Goal: Check status: Check status

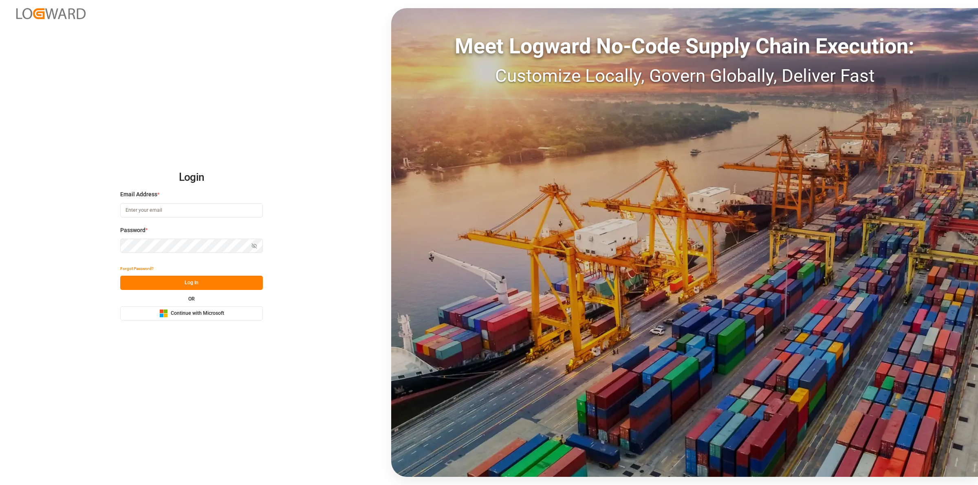
type input "[EMAIL_ADDRESS][DOMAIN_NAME]"
click at [189, 286] on button "Log In" at bounding box center [191, 283] width 143 height 14
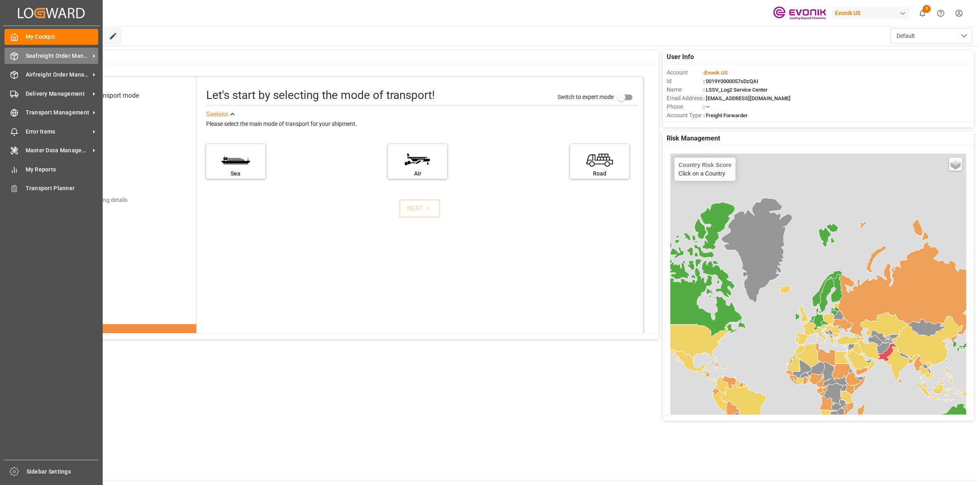
click at [16, 56] on icon at bounding box center [14, 56] width 8 height 8
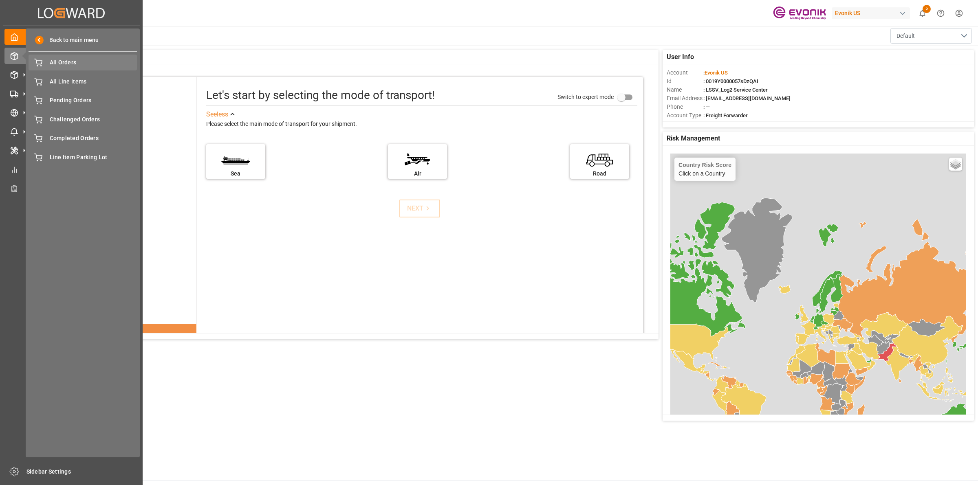
click at [62, 62] on span "All Orders" at bounding box center [94, 62] width 88 height 9
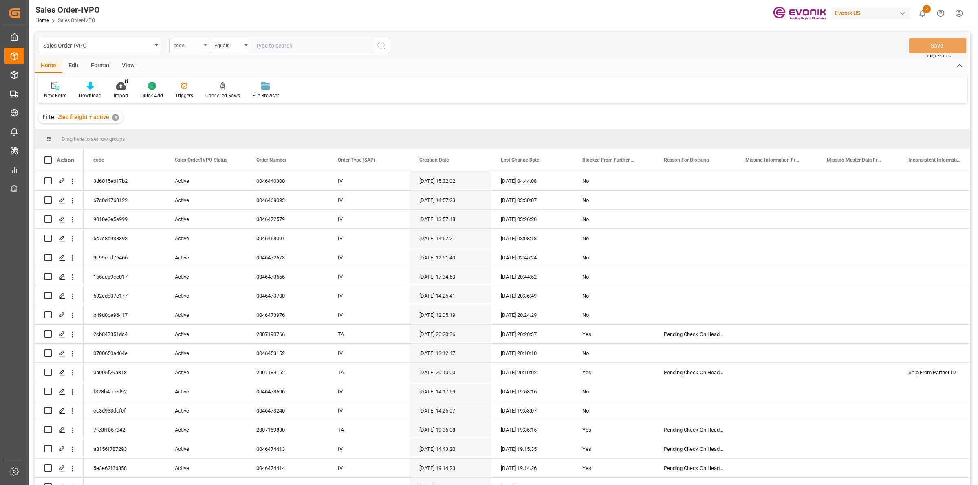
click at [193, 48] on div "code" at bounding box center [188, 44] width 28 height 9
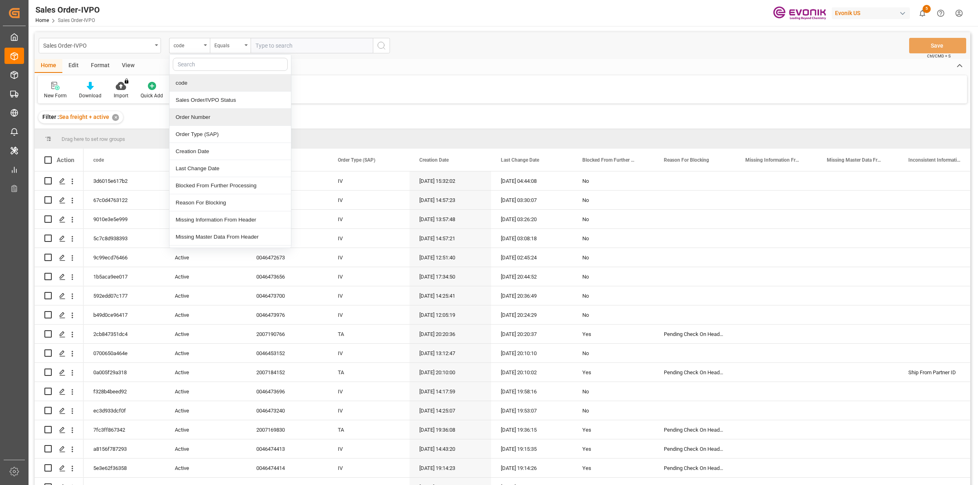
drag, startPoint x: 191, startPoint y: 117, endPoint x: 208, endPoint y: 103, distance: 21.9
click at [192, 117] on div "Order Number" at bounding box center [229, 117] width 121 height 17
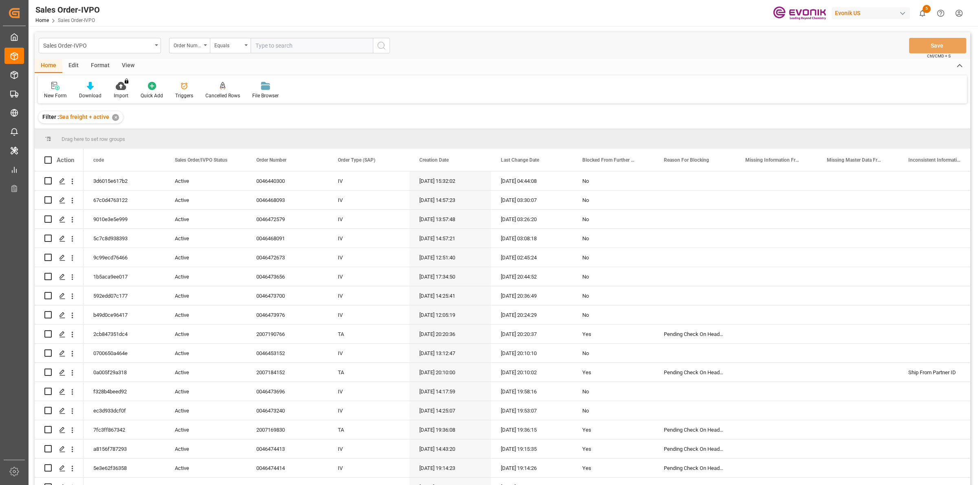
click at [284, 44] on input "text" at bounding box center [312, 45] width 122 height 15
paste input "0046473656"
type input "0046473656"
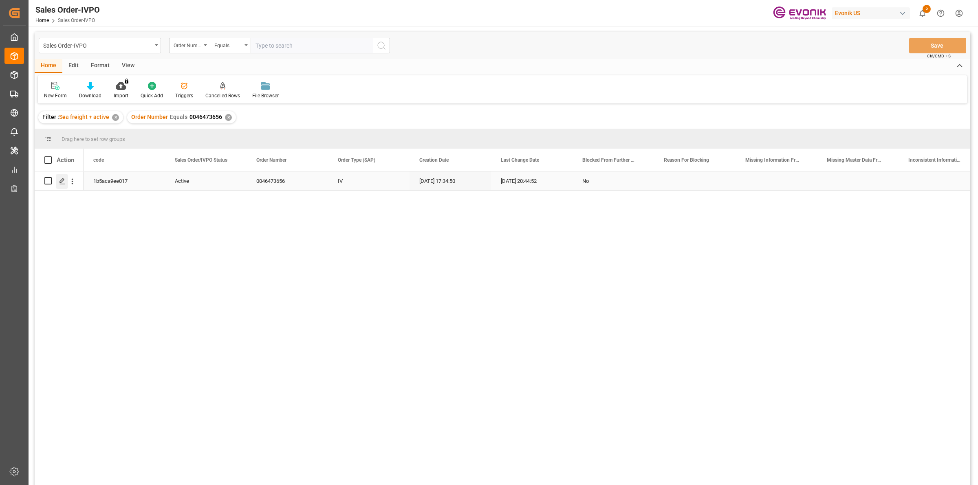
click at [56, 178] on div "Press SPACE to select this row." at bounding box center [62, 181] width 12 height 15
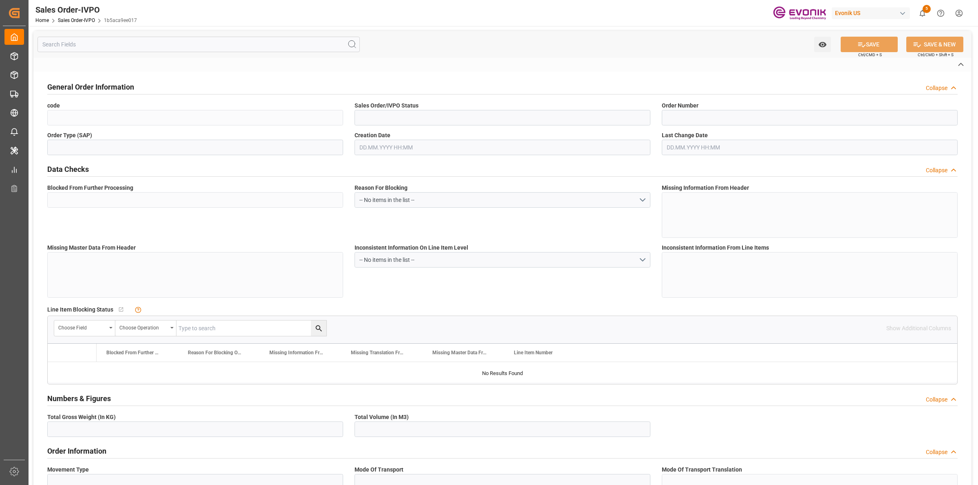
type input "1b5aca9ee017"
type input "Active"
type input "0046473656"
type input "IV"
type input "No"
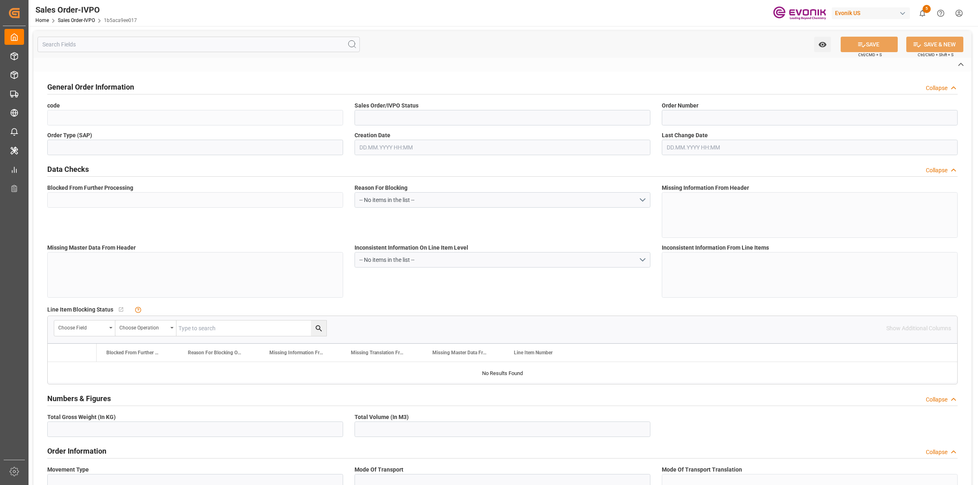
type input "P2P"
type input "41"
type input "LCL"
type input "0008"
type input "LCL"
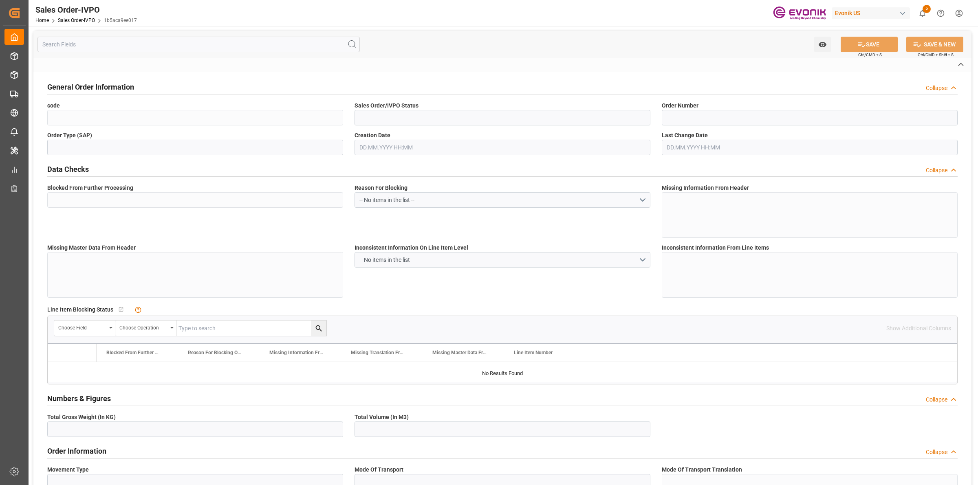
type textarea "No Tank Container"
type input "0046473656"
type input "I2"
type input "SM I2 Silica"
type input "Smart Materials"
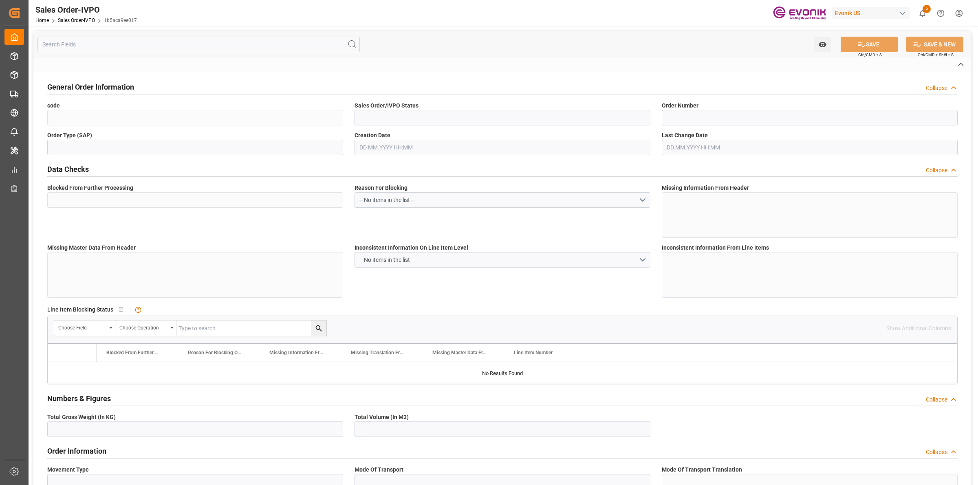
type input "CIF"
type input "."
type input "[GEOGRAPHIC_DATA]"
type textarea "Not required"
type textarea ""Direct Consumer""
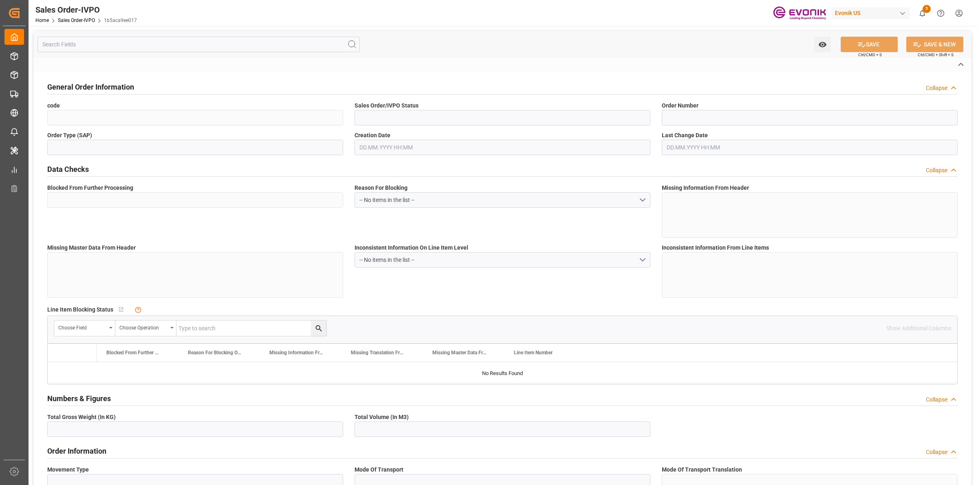
type textarea "Express Release at Destination"
type input "DE"
type input "Done"
type input "LCL"
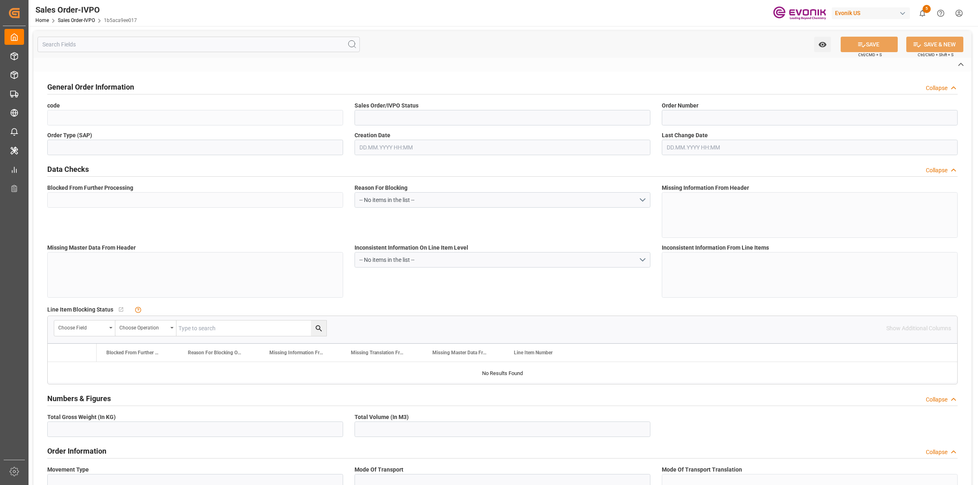
type input "Done"
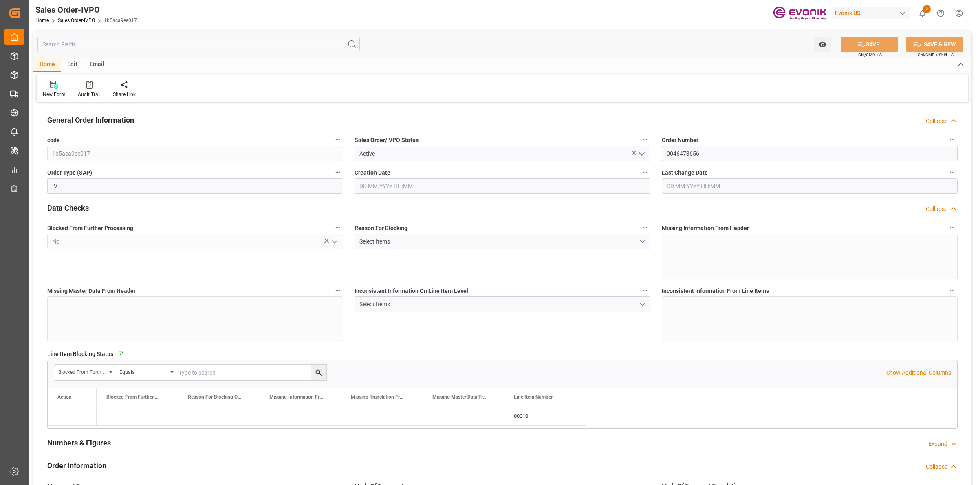
type input "BEANR"
type input "0"
type input "1"
type input "1393.56"
type input "18.09.2025 17:34"
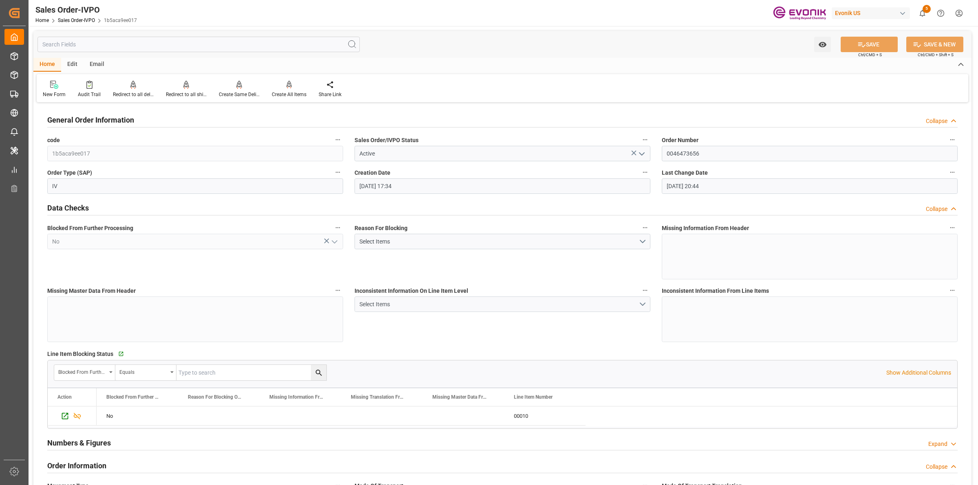
scroll to position [255, 0]
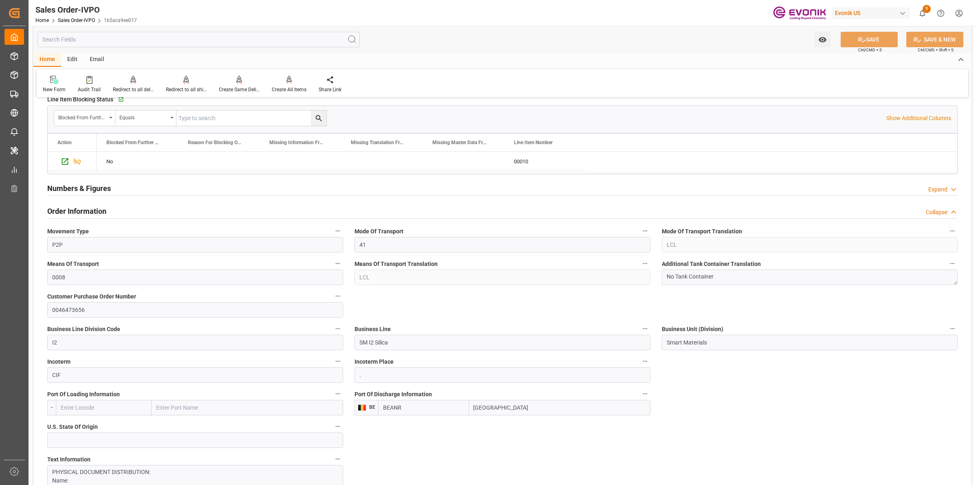
drag, startPoint x: 509, startPoint y: 406, endPoint x: 432, endPoint y: 400, distance: 77.2
click at [431, 400] on div "Port Of Discharge Information BE BEANR Antwerp" at bounding box center [502, 402] width 307 height 33
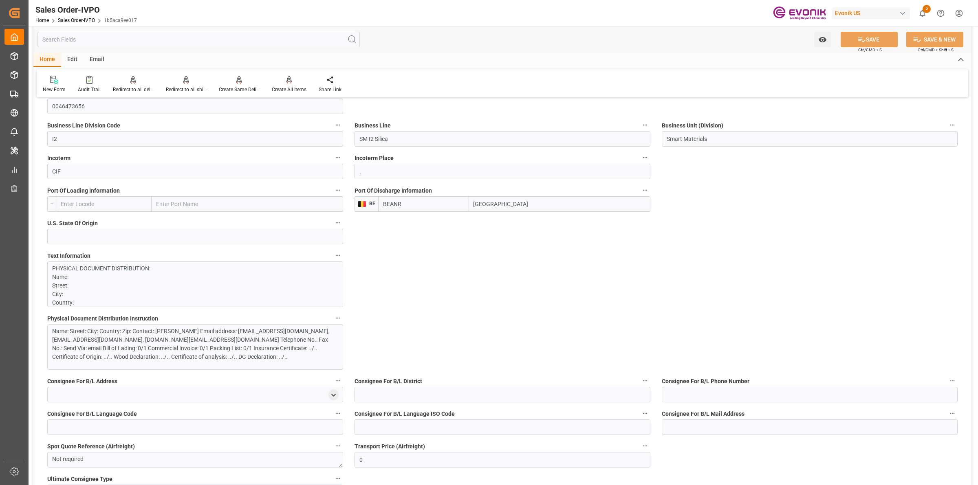
scroll to position [560, 0]
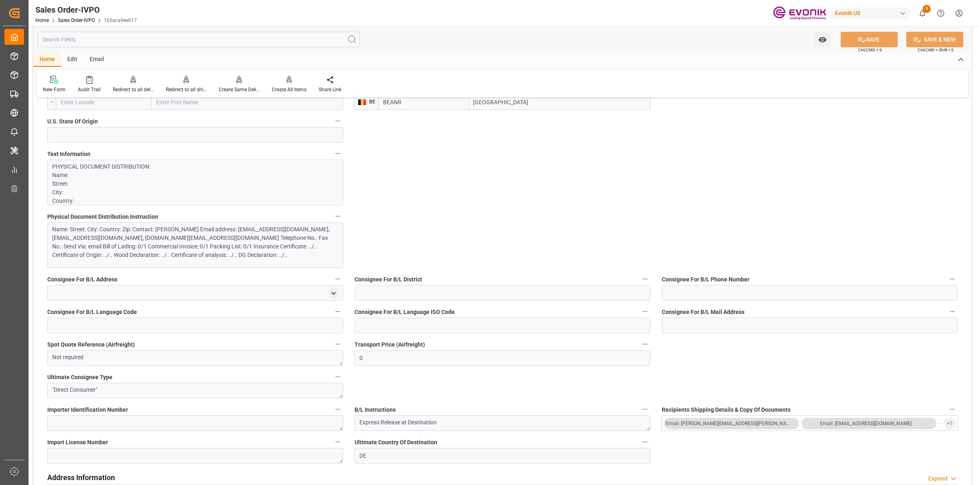
click at [278, 255] on div "Name: Street: City: Country: Zip: Contact: [PERSON_NAME] Email address: [EMAIL_…" at bounding box center [191, 242] width 278 height 34
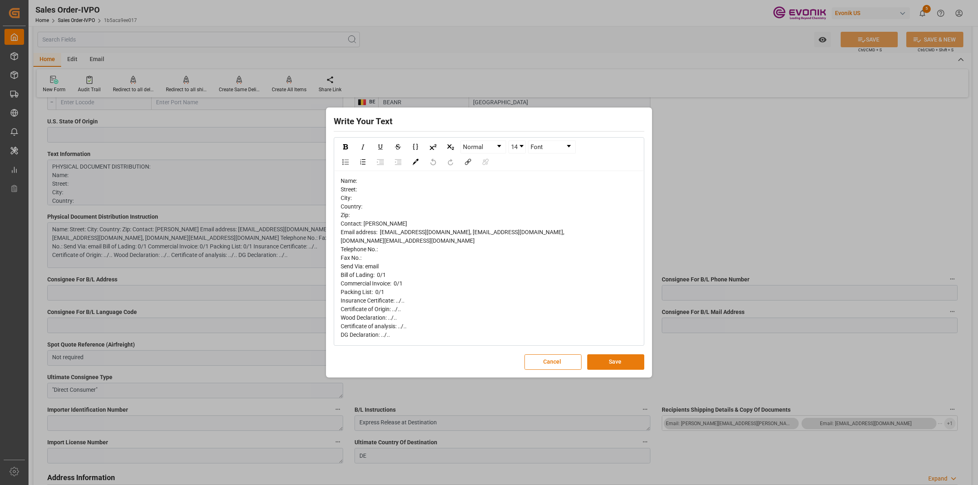
click at [628, 361] on button "Save" at bounding box center [615, 361] width 57 height 15
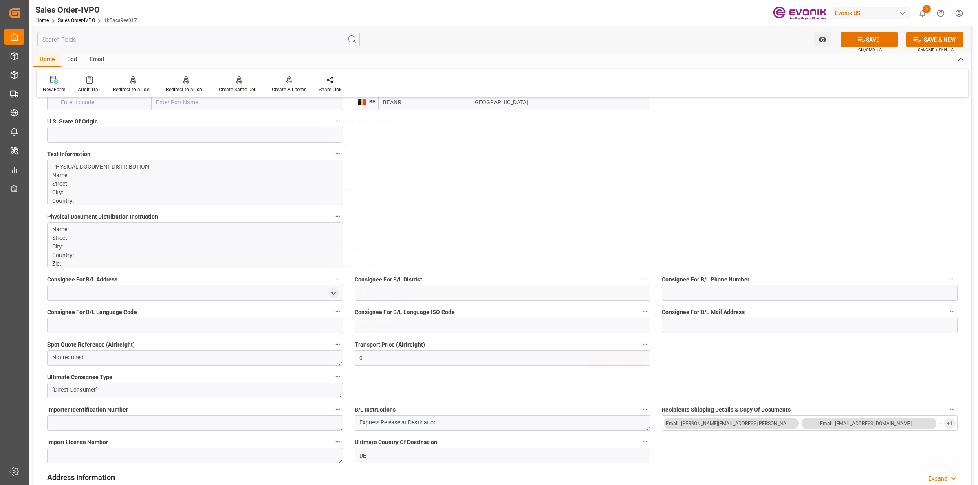
click at [728, 222] on div "Write Your Text Normal 14 Font Name: Street: City: Country: Zip: Contact: Dietr…" at bounding box center [489, 242] width 978 height 485
click at [139, 161] on div "PHYSICAL DOCUMENT DISTRIBUTION: Name: Street: City: Country: Zip: Contact: Diet…" at bounding box center [195, 183] width 296 height 46
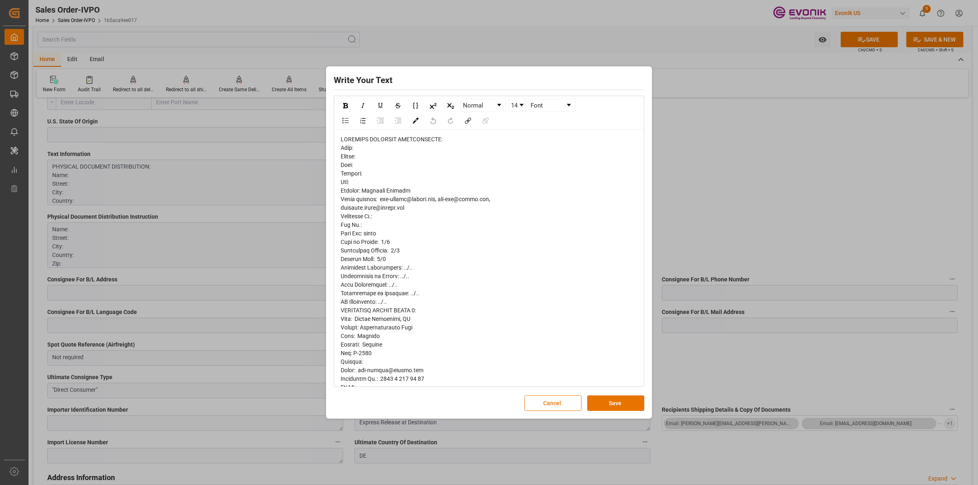
click at [460, 177] on div "rdw-editor" at bounding box center [489, 370] width 297 height 470
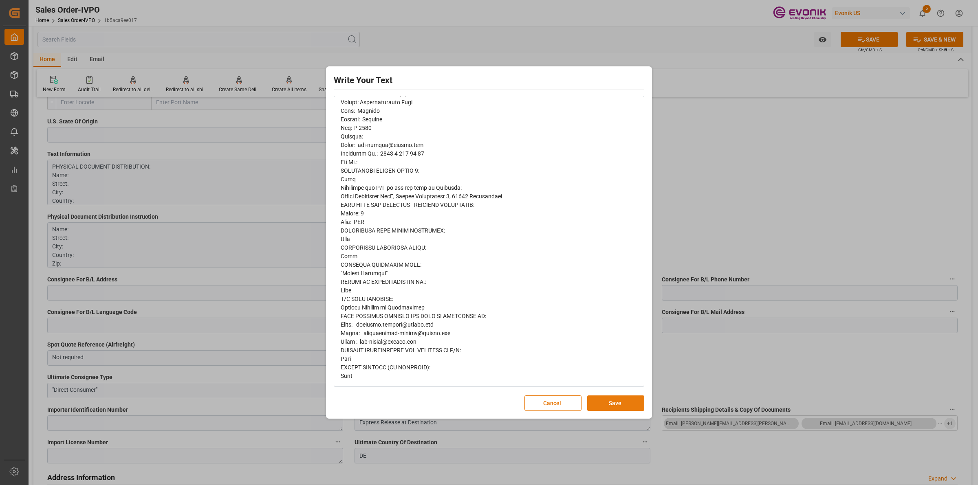
click at [621, 407] on button "Save" at bounding box center [615, 403] width 57 height 15
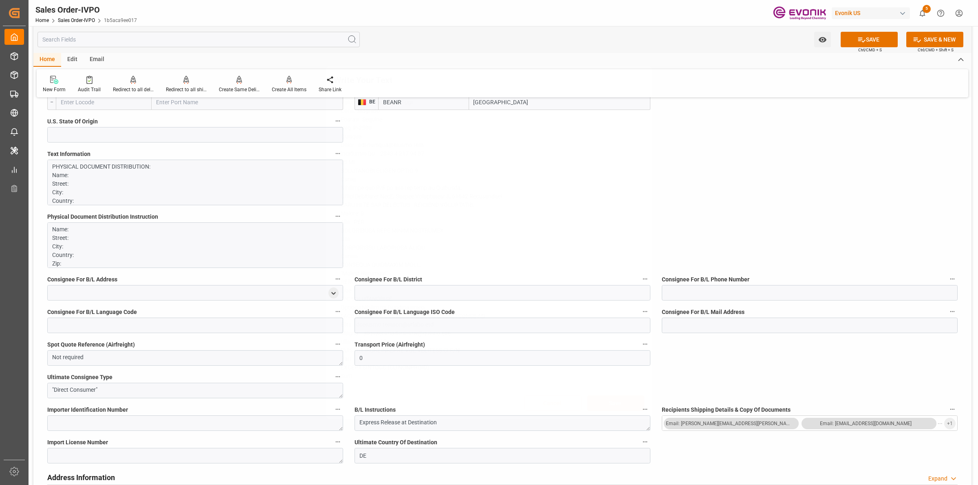
click at [707, 361] on div "Write Your Text Normal 14 Font Cancel Save" at bounding box center [489, 242] width 978 height 485
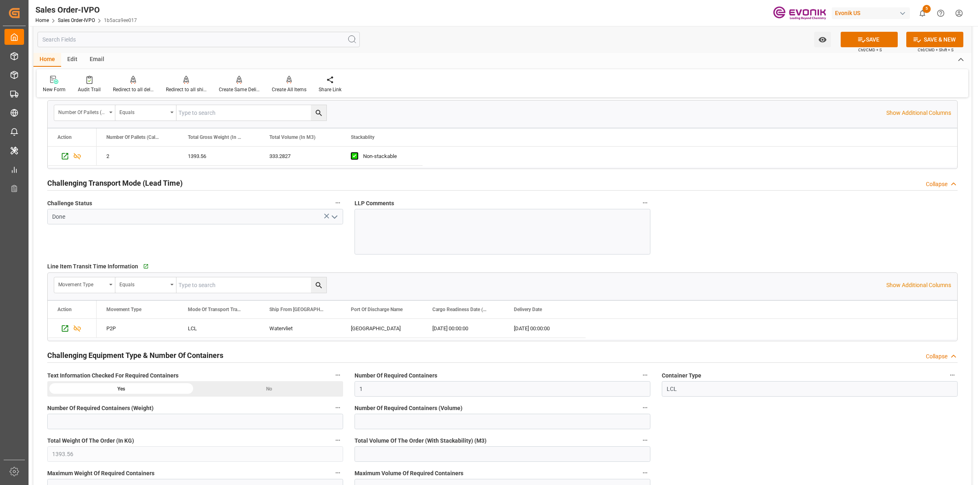
scroll to position [1324, 0]
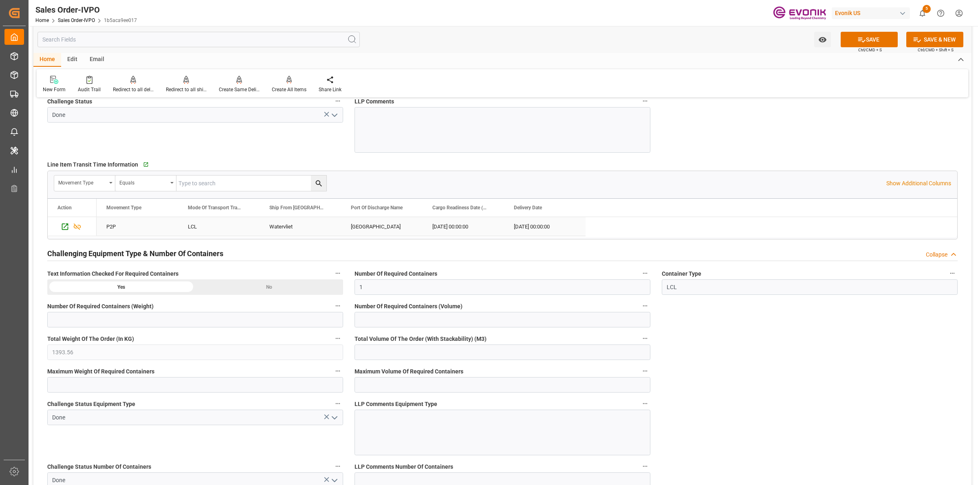
click at [295, 225] on div "Watervliet" at bounding box center [299, 226] width 81 height 19
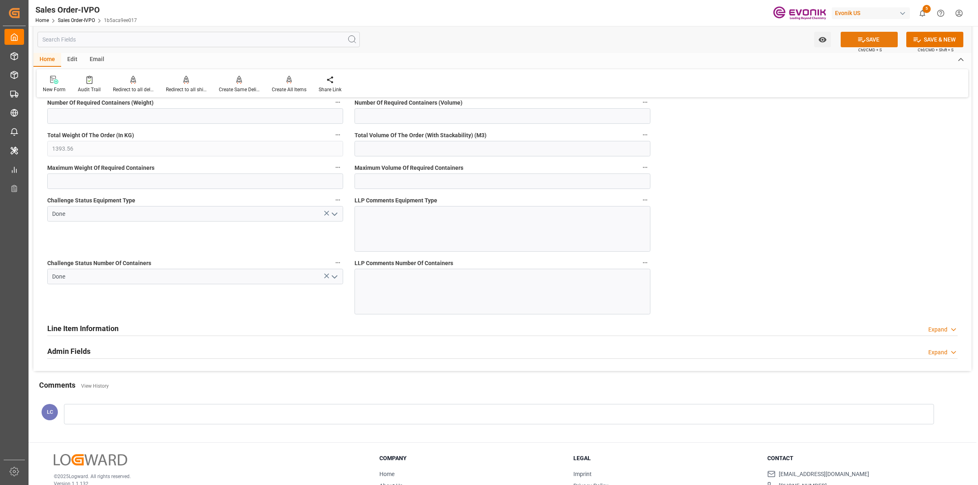
click at [857, 41] on icon at bounding box center [861, 39] width 9 height 9
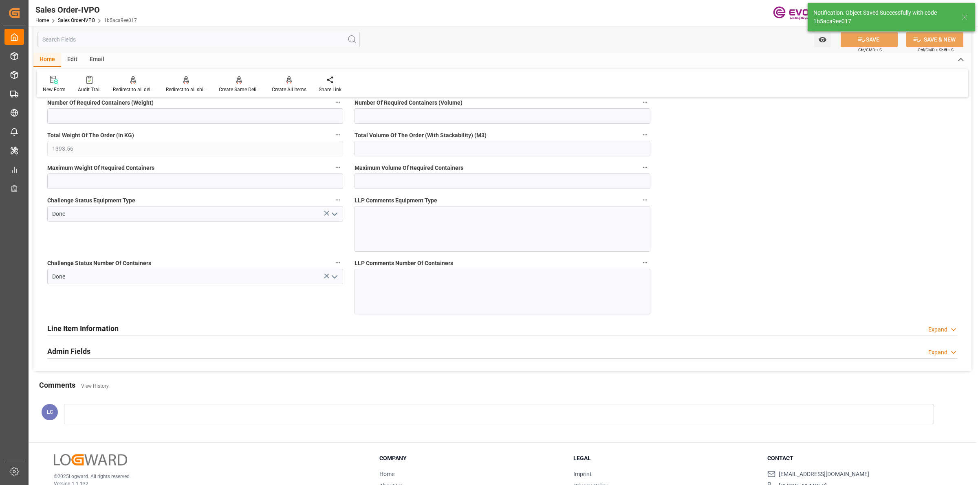
type input "[DATE] 05:40"
click at [286, 73] on p "Creates one shipment for all the line items, irrespective of the delivery date." at bounding box center [317, 67] width 102 height 21
click at [287, 82] on icon at bounding box center [289, 80] width 6 height 8
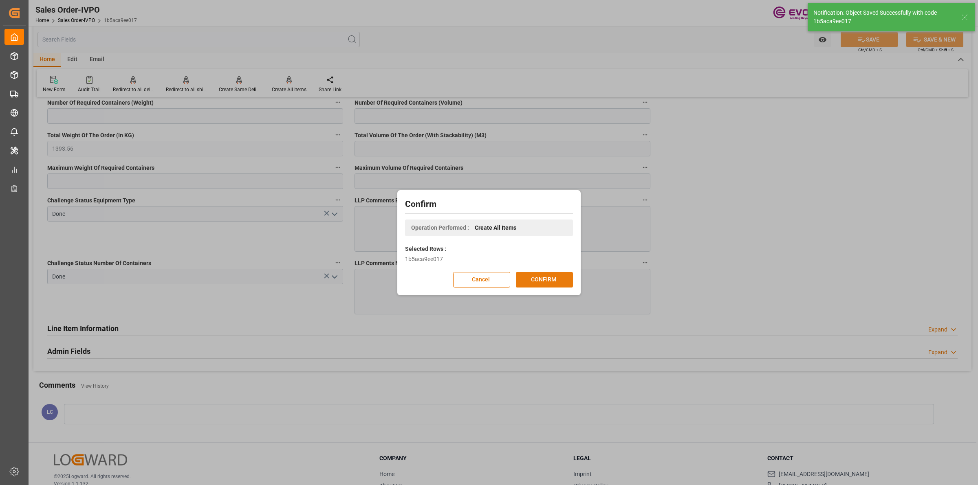
click at [561, 275] on button "CONFIRM" at bounding box center [544, 279] width 57 height 15
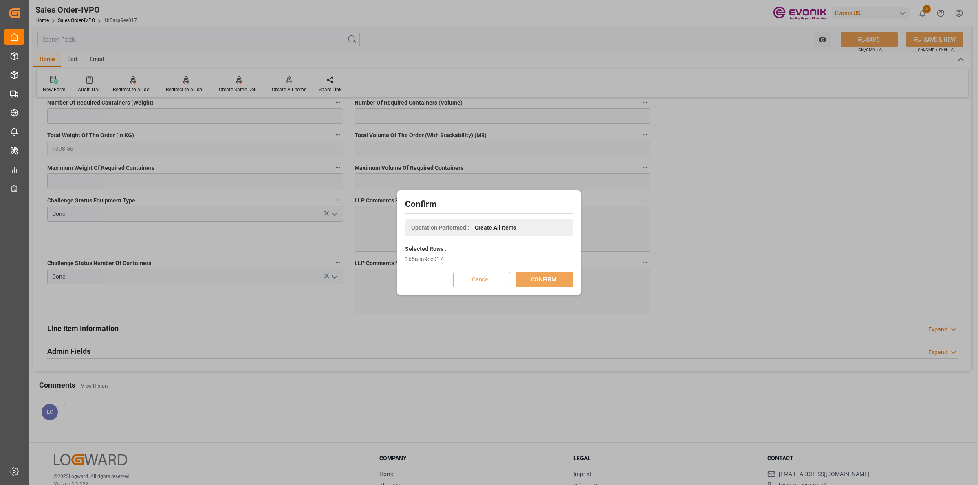
scroll to position [88, 0]
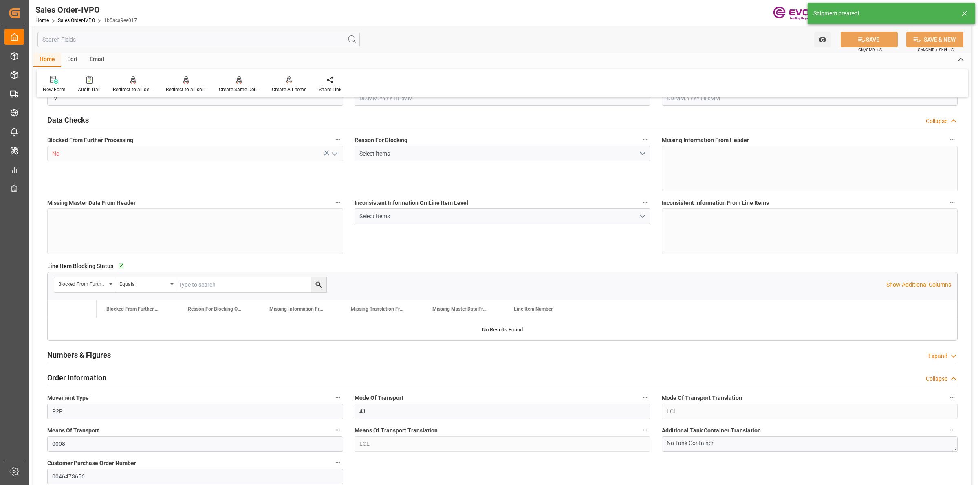
type input "BEANR"
type input "0"
type input "1"
type input "1393.56"
type input "18.09.2025 17:34"
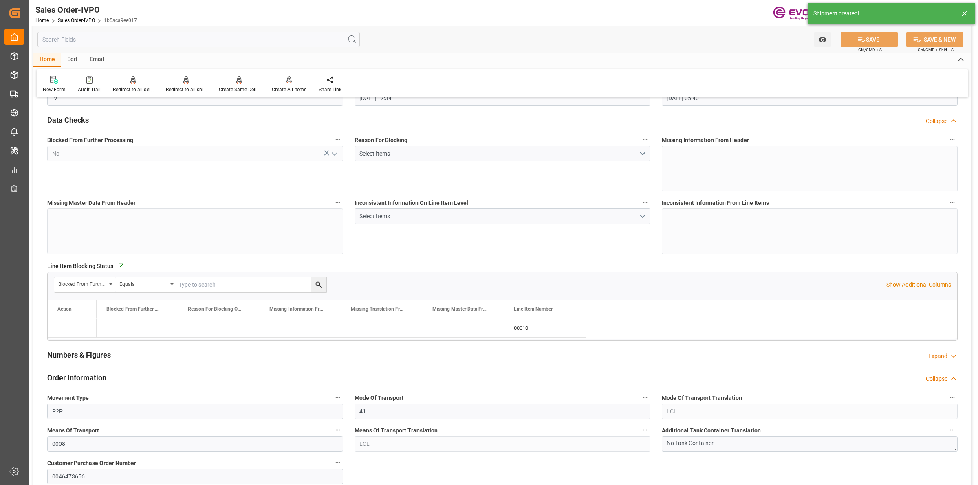
type input "[DATE] 05:40"
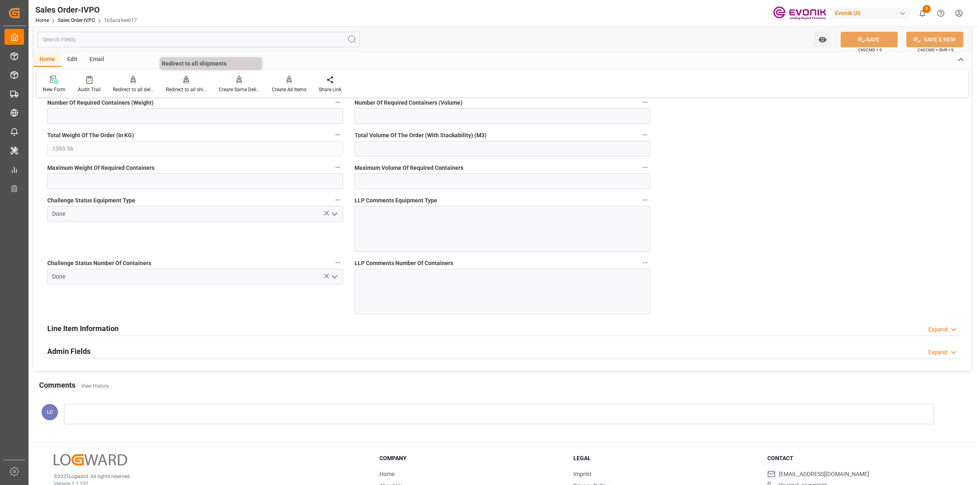
click at [187, 86] on div "Redirect to all shipments" at bounding box center [186, 89] width 41 height 7
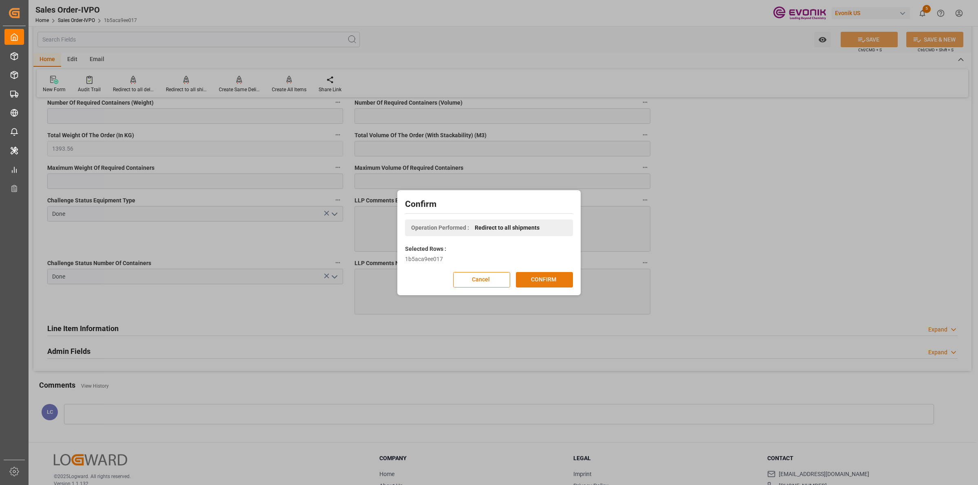
click at [561, 283] on button "CONFIRM" at bounding box center [544, 279] width 57 height 15
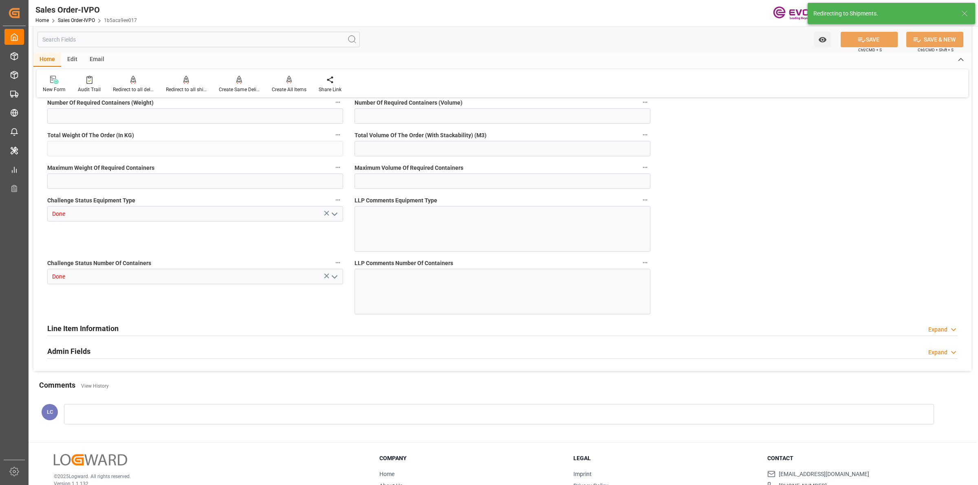
type input "BEANR"
type input "0"
type input "1"
type input "1393.56"
type input "18.09.2025 17:34"
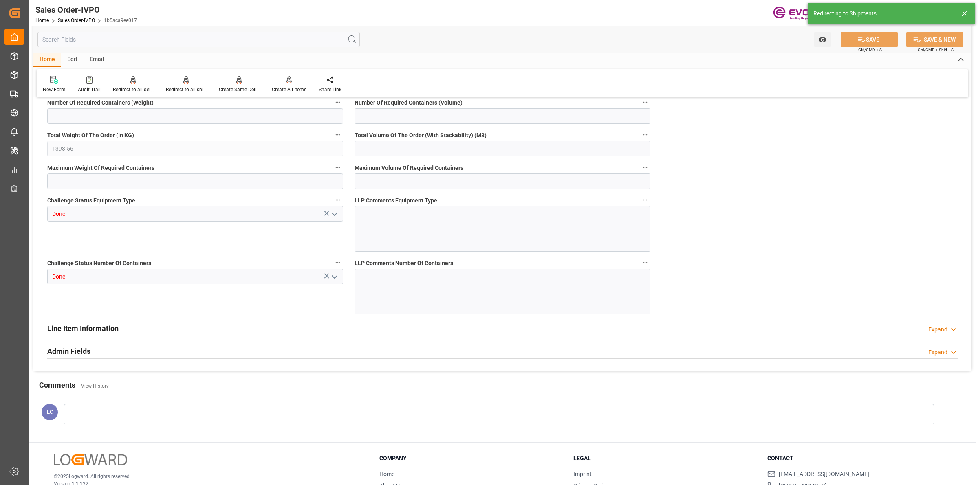
type input "[DATE] 05:40"
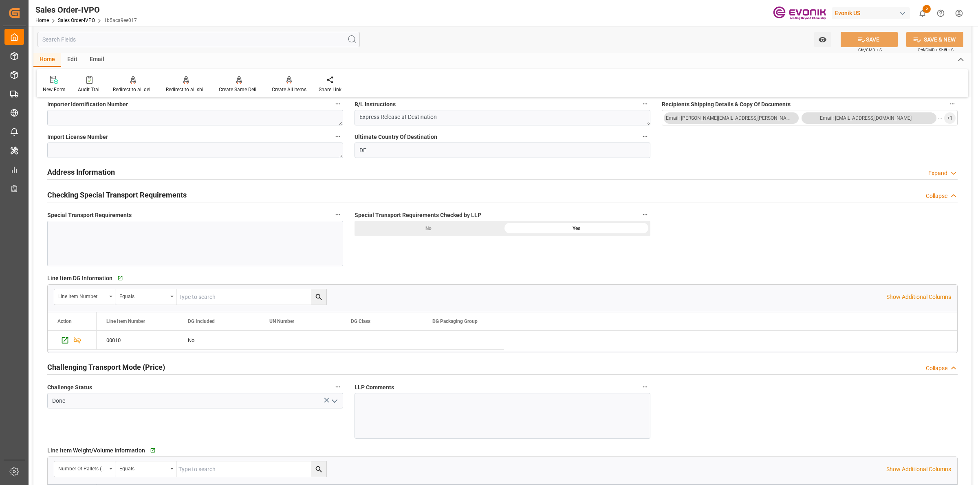
scroll to position [1120, 0]
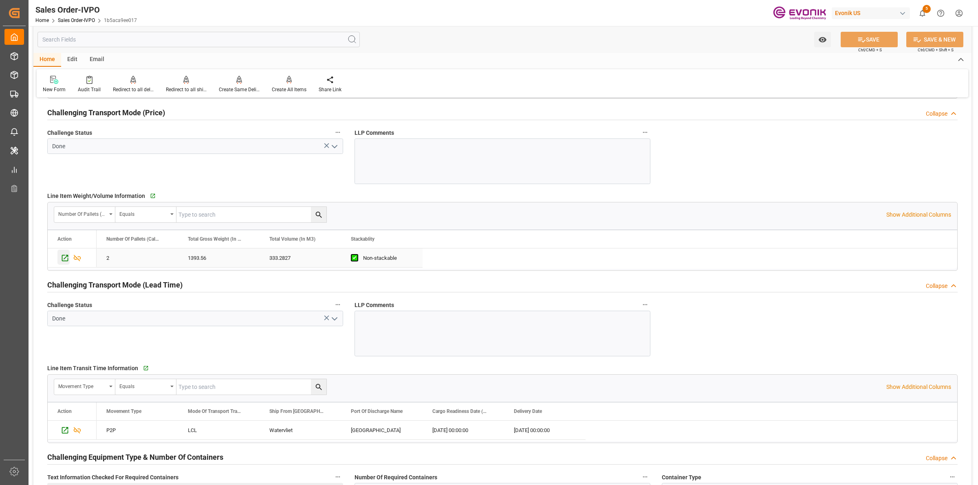
click at [66, 257] on icon "Press SPACE to select this row." at bounding box center [65, 258] width 9 height 9
click at [64, 261] on icon "Press SPACE to deselect this row." at bounding box center [65, 258] width 7 height 7
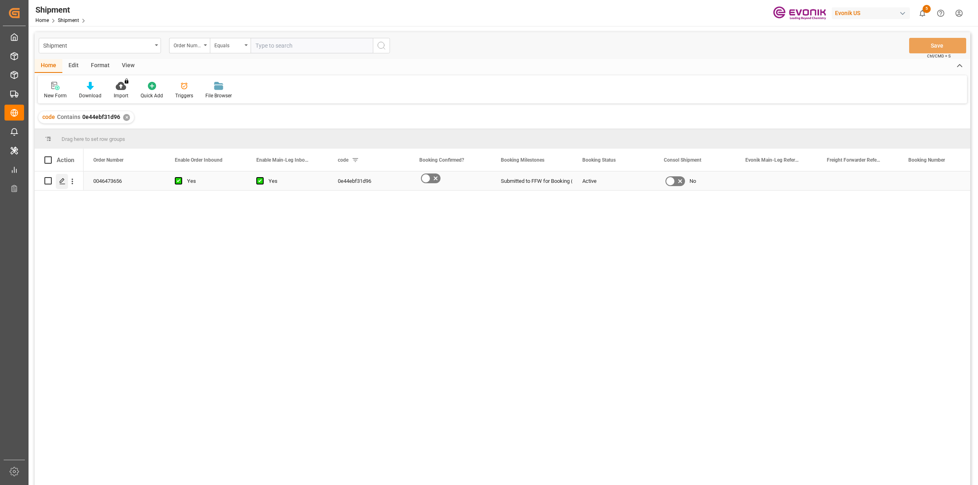
click at [61, 184] on icon "Press SPACE to select this row." at bounding box center [62, 181] width 7 height 7
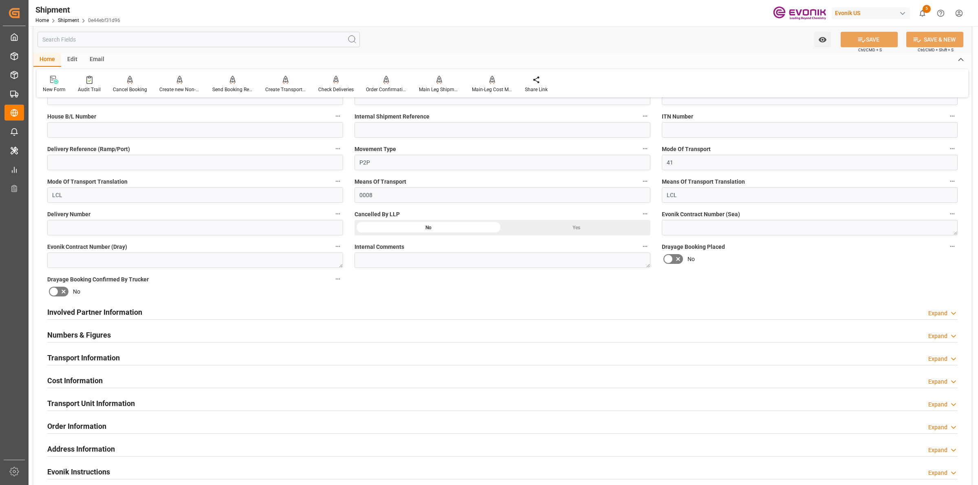
scroll to position [407, 0]
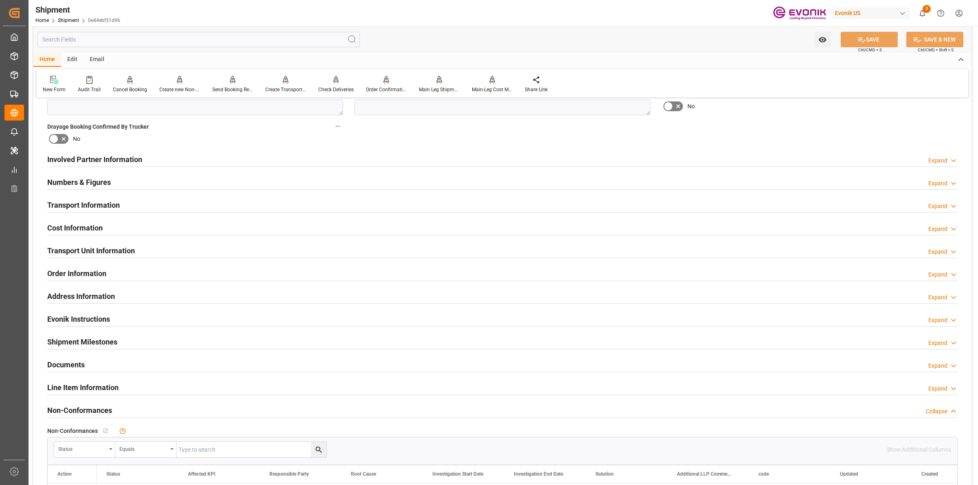
click at [160, 162] on div "Involved Partner Information Expand" at bounding box center [502, 158] width 910 height 15
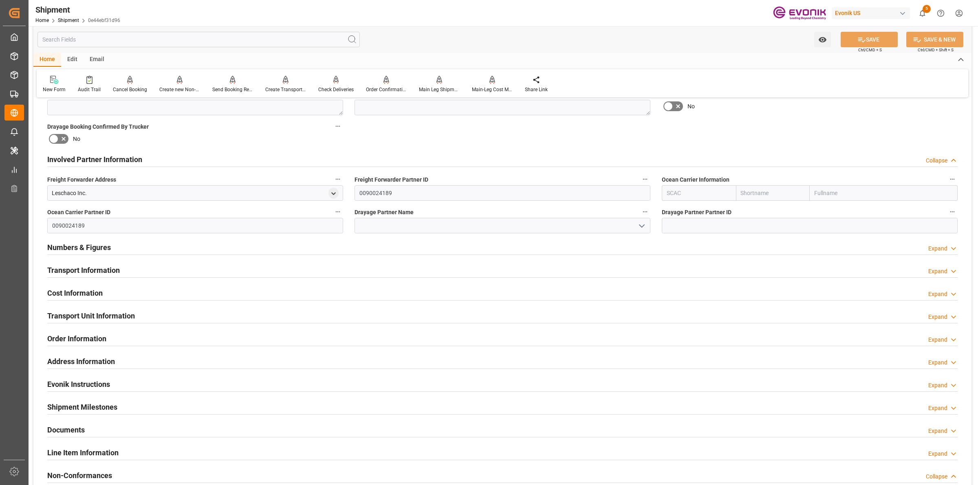
click at [686, 187] on input "text" at bounding box center [699, 192] width 74 height 15
click at [687, 191] on input "text" at bounding box center [699, 192] width 74 height 15
click at [670, 214] on div "ALRB" at bounding box center [674, 211] width 24 height 18
type input "ALRB"
type input "AC Containerline"
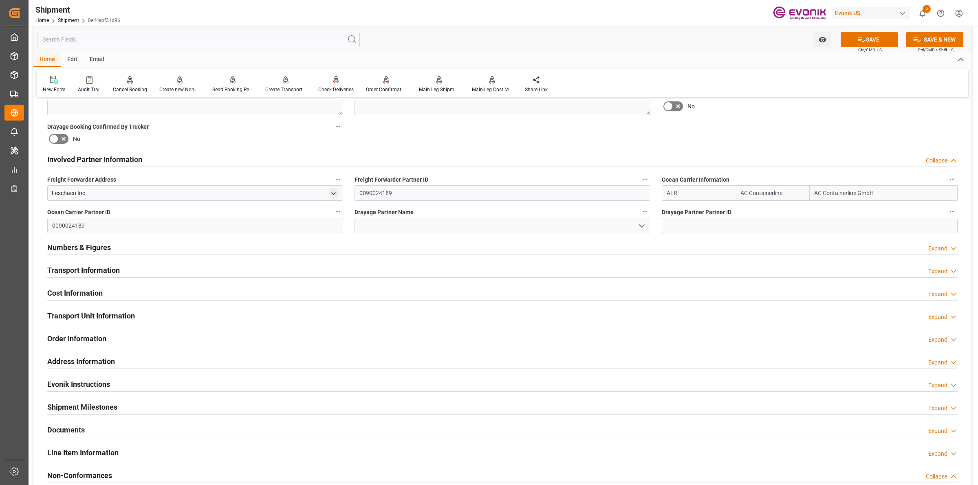
type input "AC Containerline GmbH"
type input "ALRB"
click at [409, 218] on input at bounding box center [502, 225] width 296 height 15
click at [465, 224] on input at bounding box center [502, 225] width 296 height 15
paste input "A"
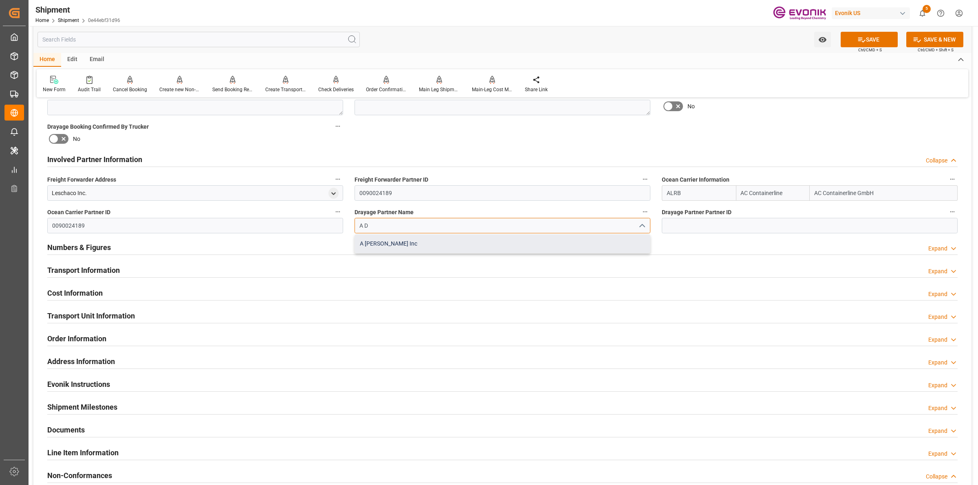
click at [428, 245] on div "A [PERSON_NAME] Inc" at bounding box center [502, 244] width 295 height 18
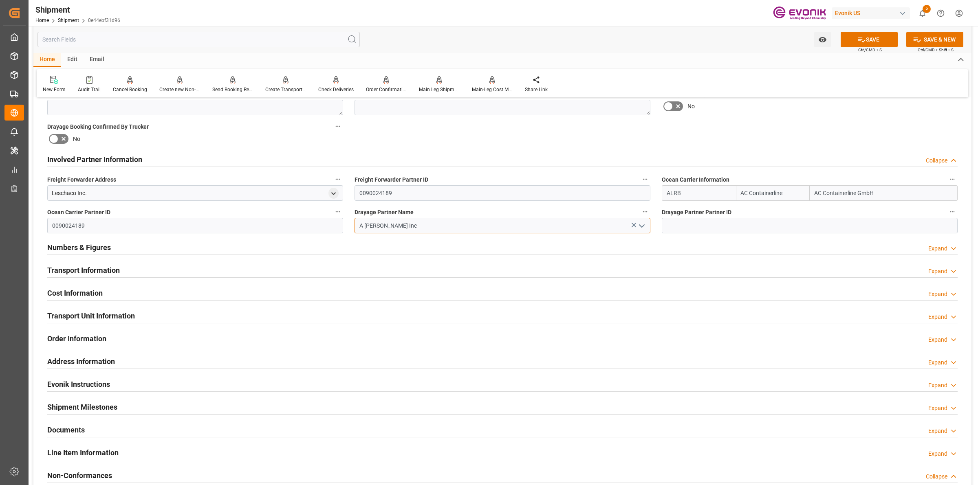
type input "A [PERSON_NAME] Inc"
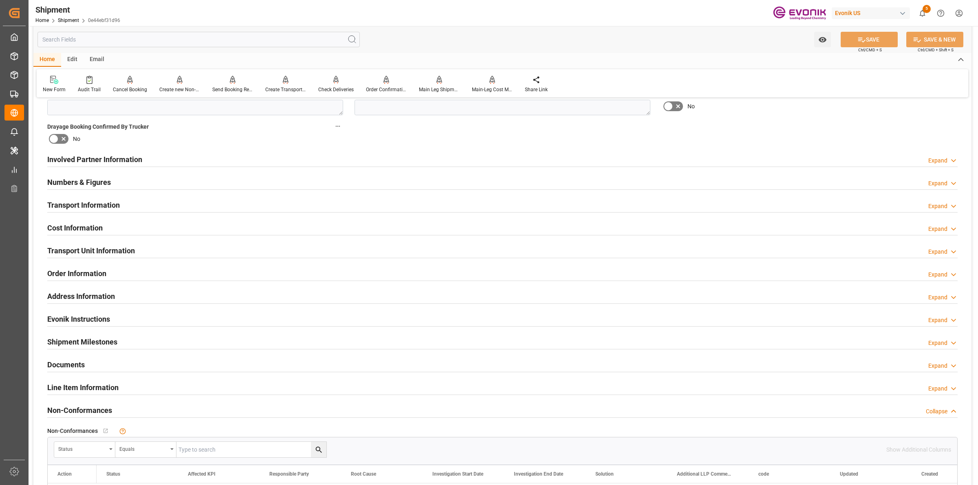
click at [173, 153] on div "Involved Partner Information Expand" at bounding box center [502, 158] width 910 height 15
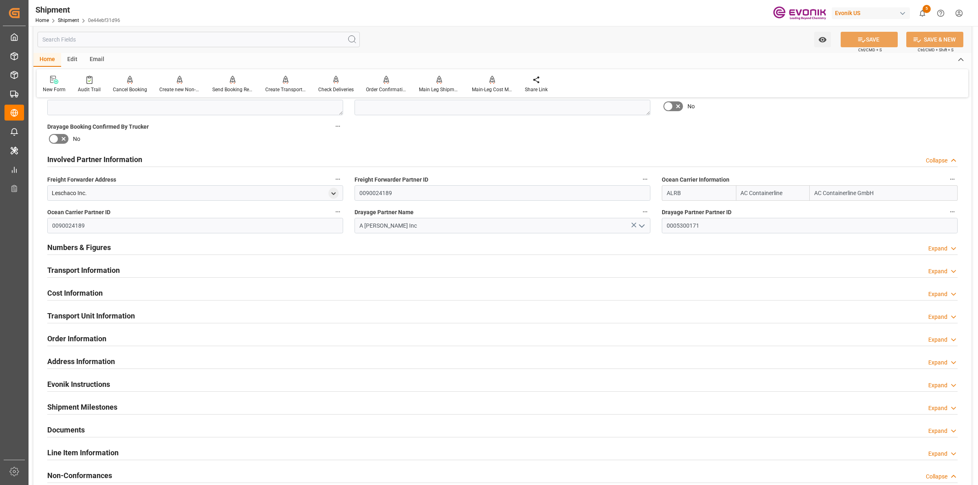
click at [170, 159] on div "Involved Partner Information Collapse" at bounding box center [502, 158] width 910 height 15
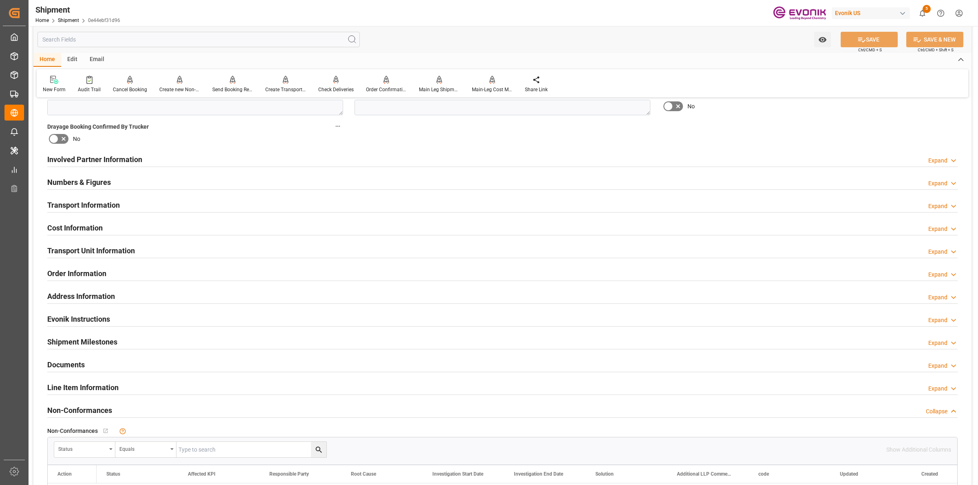
click at [114, 204] on h2 "Transport Information" at bounding box center [83, 205] width 73 height 11
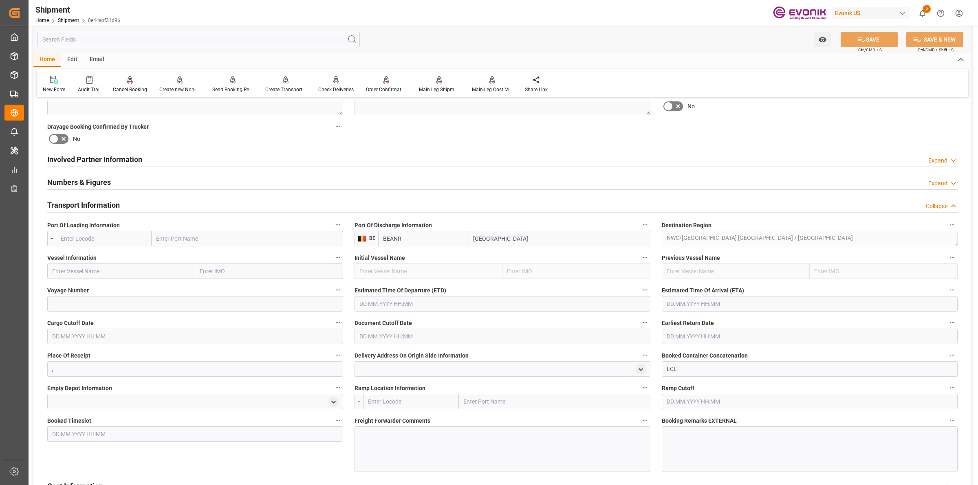
click at [117, 183] on div "Numbers & Figures Expand" at bounding box center [502, 181] width 910 height 15
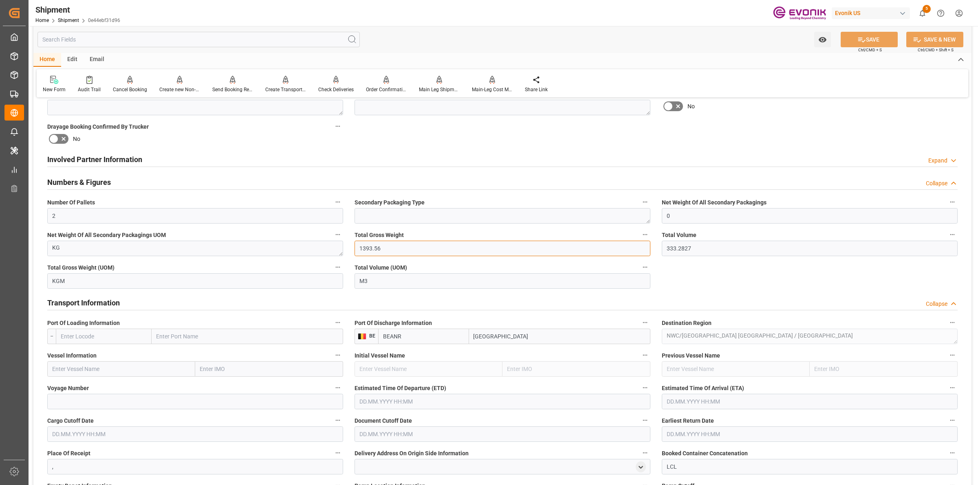
drag, startPoint x: 398, startPoint y: 251, endPoint x: 316, endPoint y: 242, distance: 81.9
click at [316, 242] on div "Booking Confirmation Milestone Bar Collapse Submitted to FFW for Booking (Pendi…" at bounding box center [502, 296] width 938 height 1198
click at [420, 249] on input "1393.56" at bounding box center [502, 248] width 296 height 15
drag, startPoint x: 412, startPoint y: 247, endPoint x: 243, endPoint y: 247, distance: 168.6
click at [242, 247] on div "Booking Confirmation Milestone Bar Collapse Submitted to FFW for Booking (Pendi…" at bounding box center [502, 296] width 938 height 1198
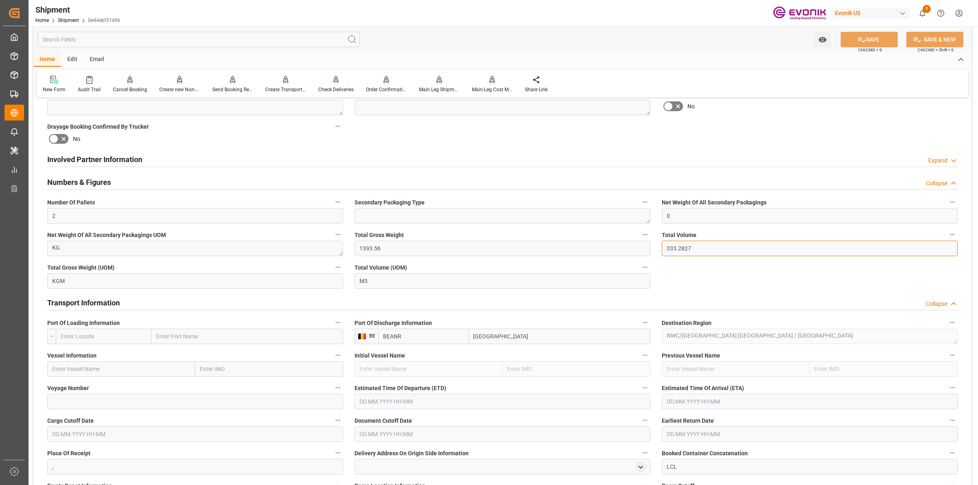
drag, startPoint x: 678, startPoint y: 247, endPoint x: 701, endPoint y: 245, distance: 23.3
click at [681, 247] on input "333.2827" at bounding box center [810, 248] width 296 height 15
drag, startPoint x: 703, startPoint y: 245, endPoint x: 622, endPoint y: 245, distance: 81.1
click at [622, 245] on div "Booking Confirmation Milestone Bar Collapse Submitted to FFW for Booking (Pendi…" at bounding box center [502, 296] width 938 height 1198
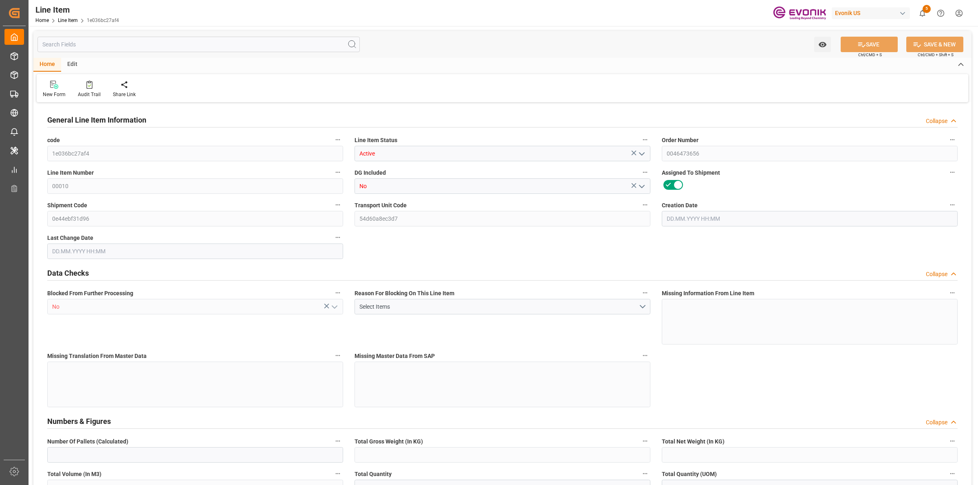
type input "2"
type input "1393.56"
type input "333.2827"
type input "2844"
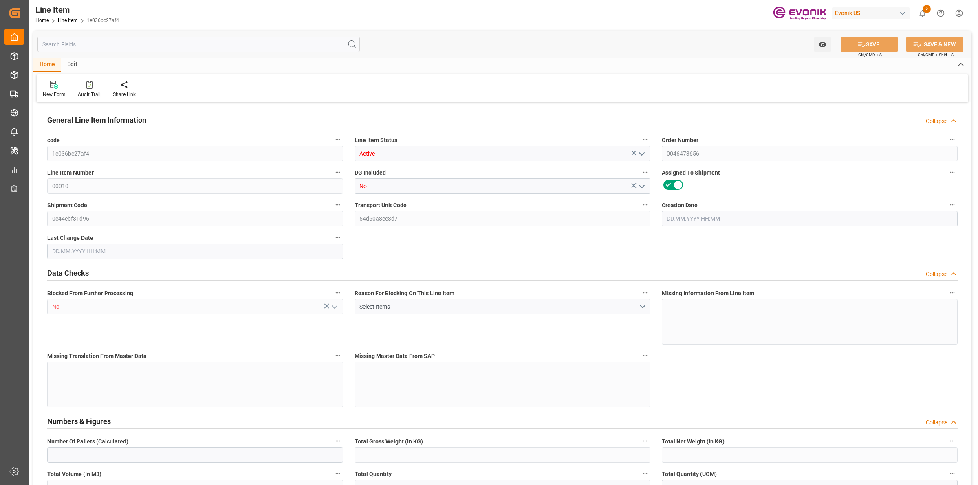
type input "5204.52"
type input "2844"
type input "1393.56"
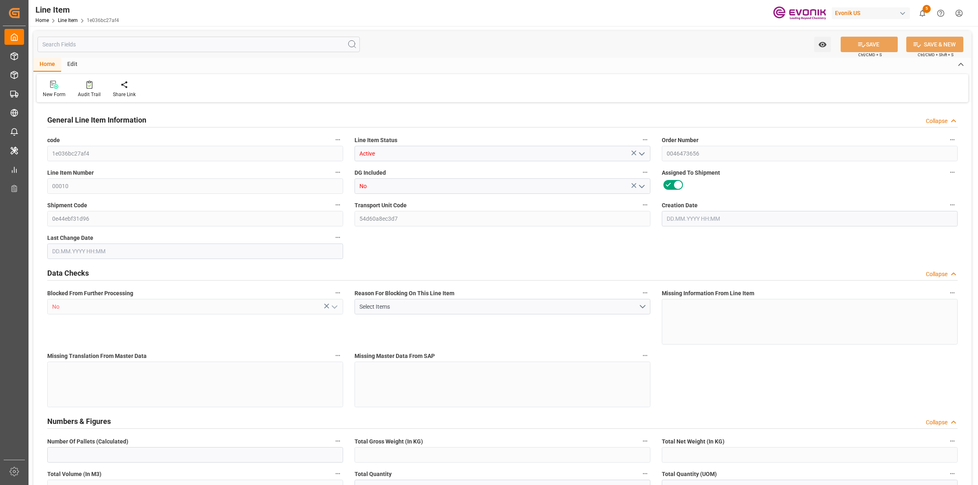
type input "1393.56"
type input "333.2827"
type input "333282.672"
type input "0"
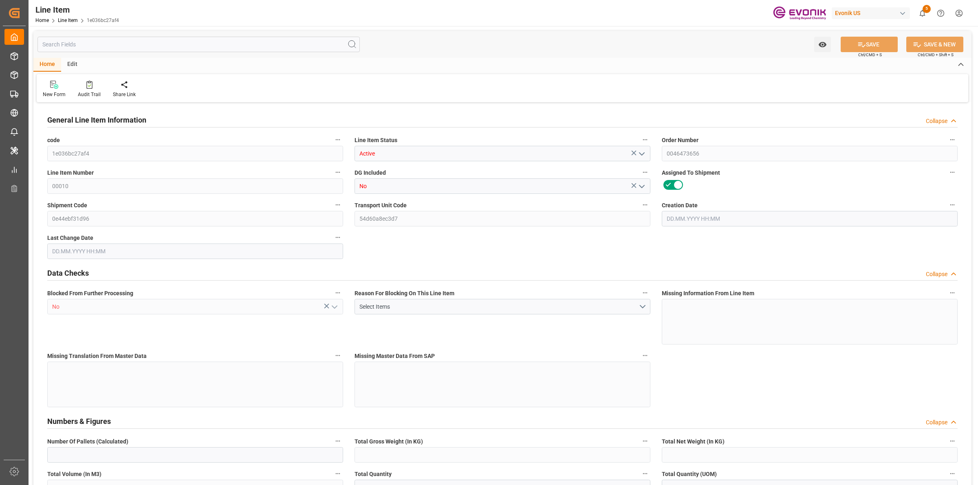
type input "0"
type input "18.09.2025 17:34"
type input "[DATE] 05:40"
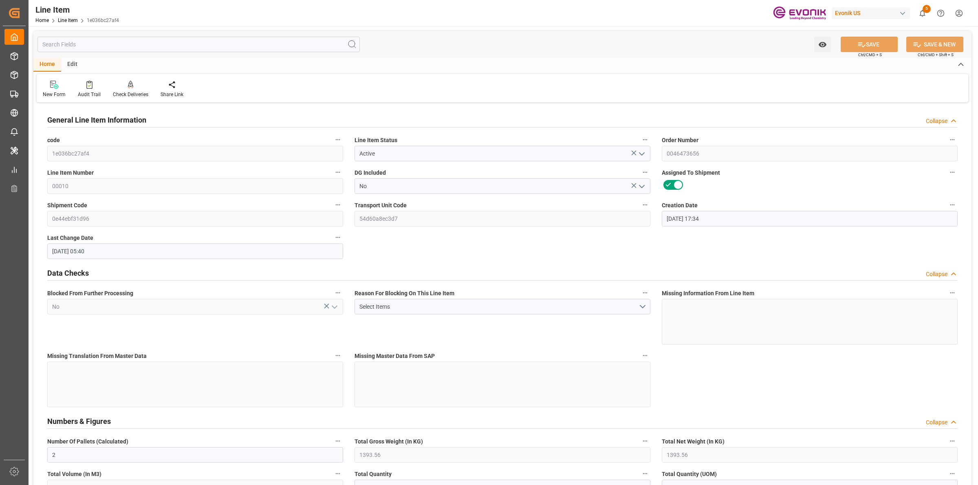
type input "[DATE]"
type input "16.09.2025"
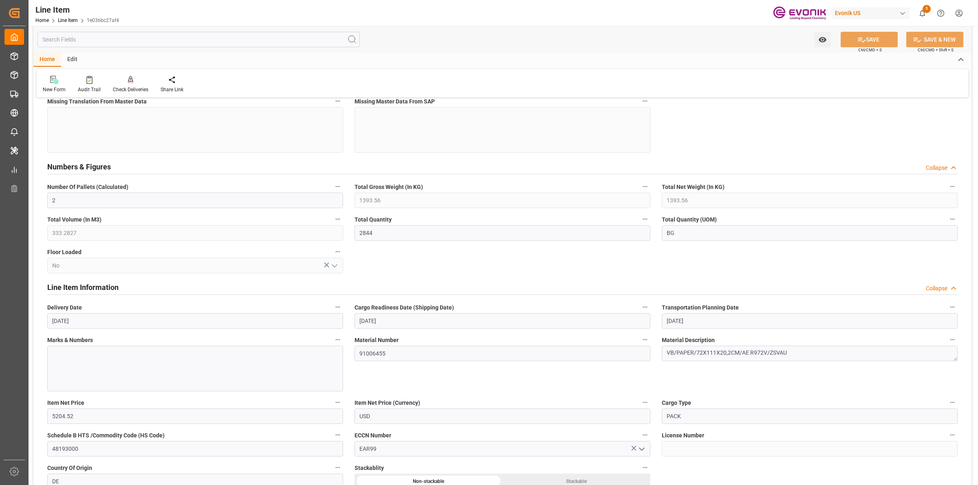
click at [137, 41] on input "text" at bounding box center [198, 39] width 322 height 15
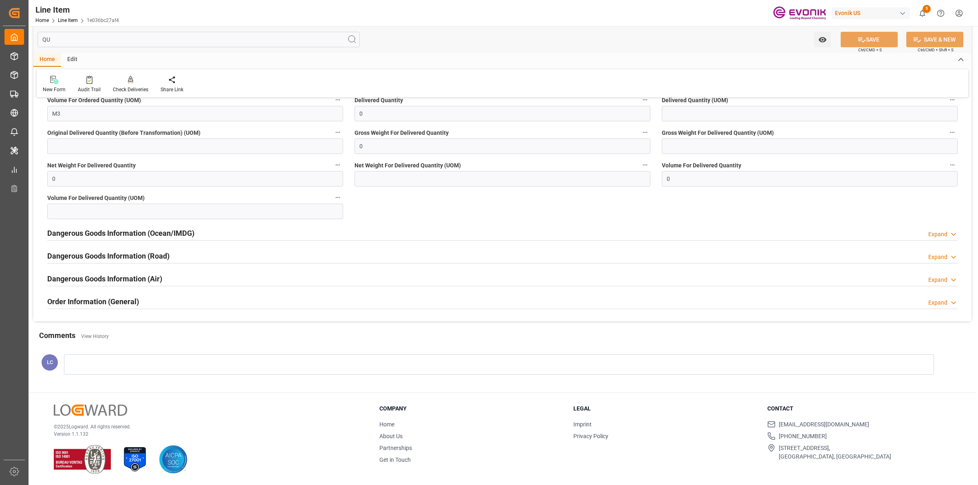
scroll to position [0, 0]
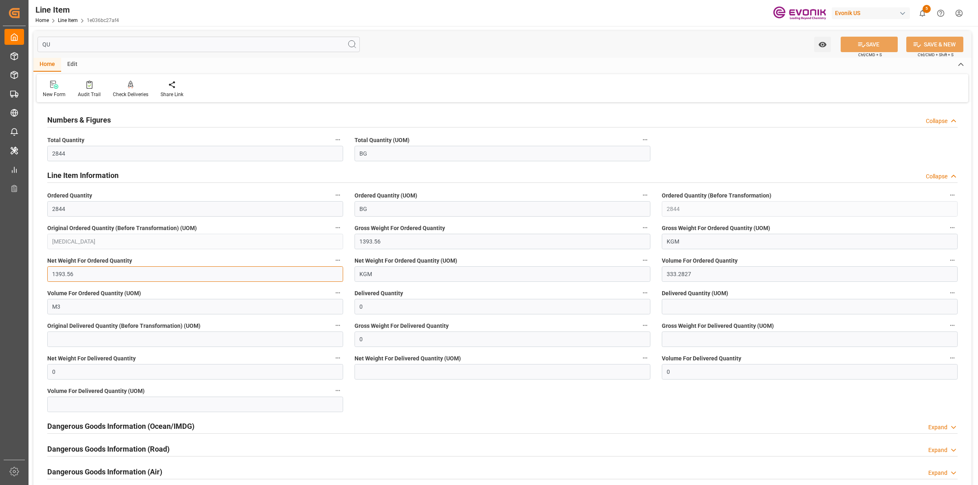
drag, startPoint x: 82, startPoint y: 272, endPoint x: 24, endPoint y: 259, distance: 59.5
click at [23, 260] on div "Created by potrace 1.15, written by Peter Selinger 2001-2017 Created by potrace…" at bounding box center [489, 242] width 978 height 485
click at [83, 41] on input "QU" at bounding box center [198, 44] width 322 height 15
drag, startPoint x: 63, startPoint y: 209, endPoint x: 37, endPoint y: 202, distance: 26.4
click at [33, 202] on div "Numbers & Figures Collapse Total Quantity 2844 Total Quantity (UOM) BG Line Ite…" at bounding box center [502, 298] width 938 height 387
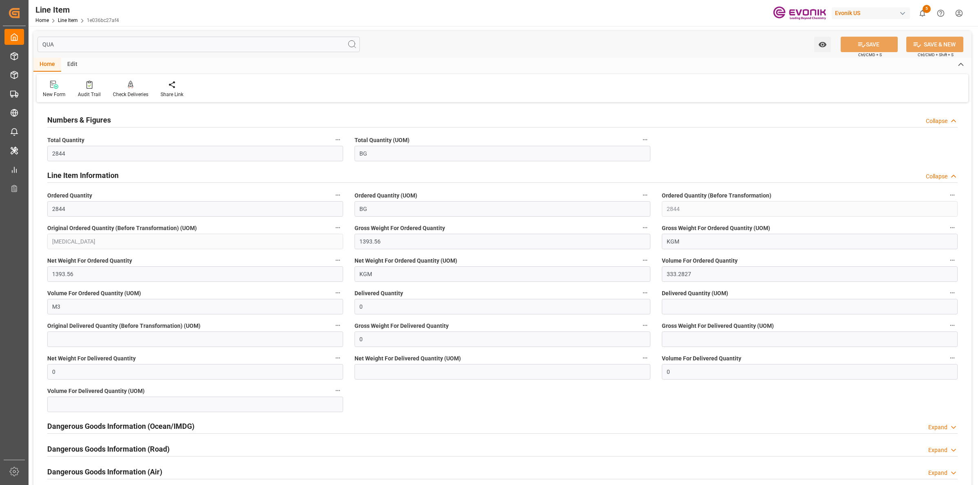
click at [78, 47] on input "QUA" at bounding box center [198, 44] width 322 height 15
drag, startPoint x: 80, startPoint y: 44, endPoint x: 36, endPoint y: 33, distance: 45.3
click at [30, 33] on div "Created by potrace 1.15, written by Peter Selinger 2001-2017 Created by potrace…" at bounding box center [489, 242] width 978 height 485
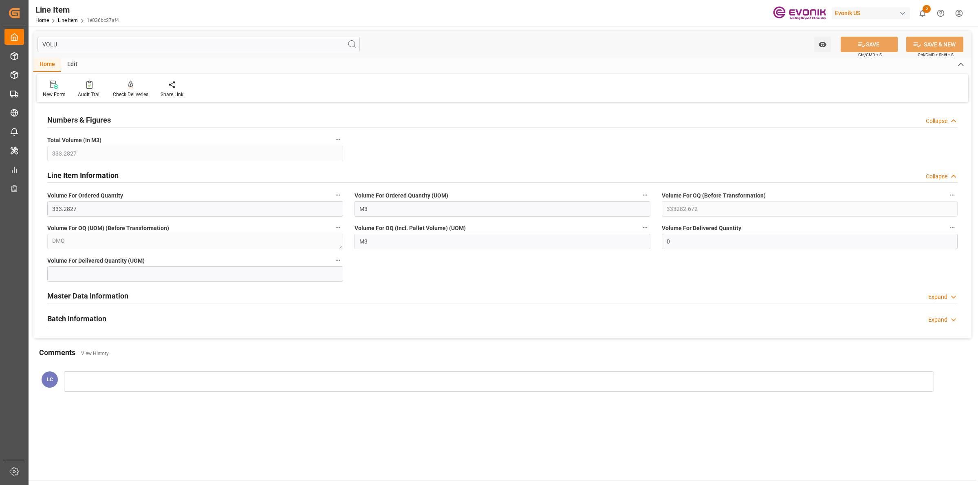
type input "VOLU"
click at [147, 297] on div "Master Data Information Expand" at bounding box center [502, 295] width 910 height 15
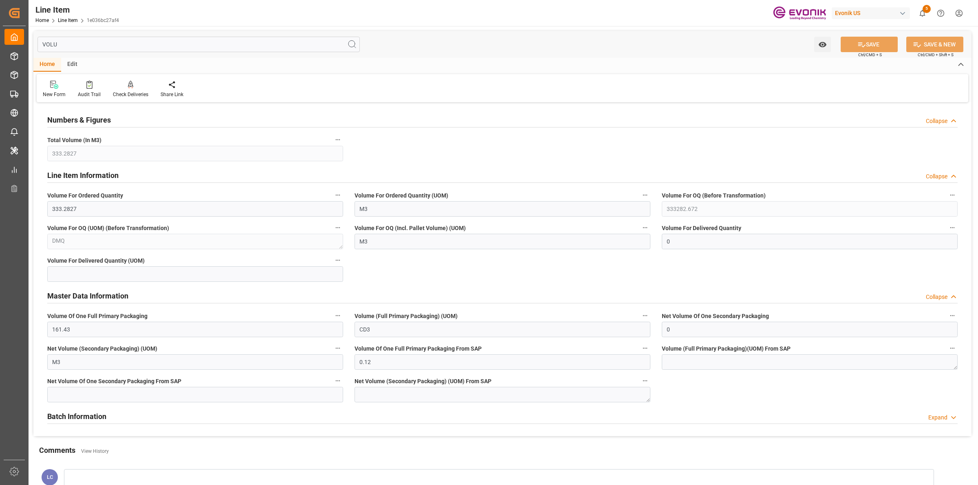
click at [152, 44] on input "VOLU" at bounding box center [198, 44] width 322 height 15
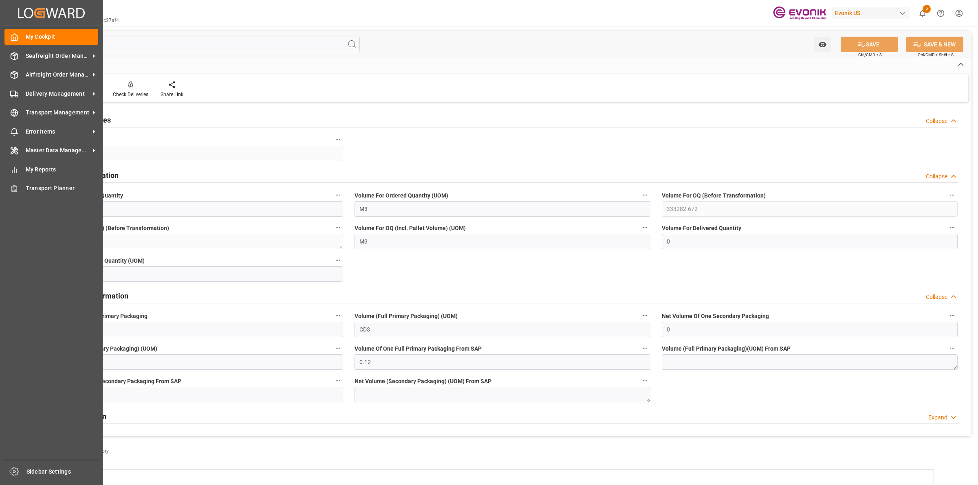
drag, startPoint x: 121, startPoint y: 48, endPoint x: 117, endPoint y: 42, distance: 7.0
click at [24, 41] on div "Created by potrace 1.15, written by Peter Selinger 2001-2017 Created by potrace…" at bounding box center [489, 242] width 978 height 485
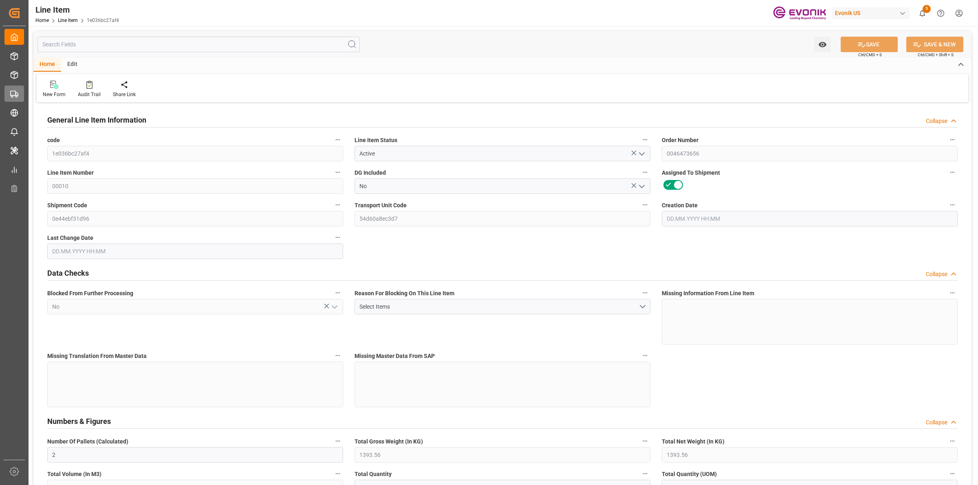
type input "2"
type input "1393.56"
type input "333.2827"
type input "2844"
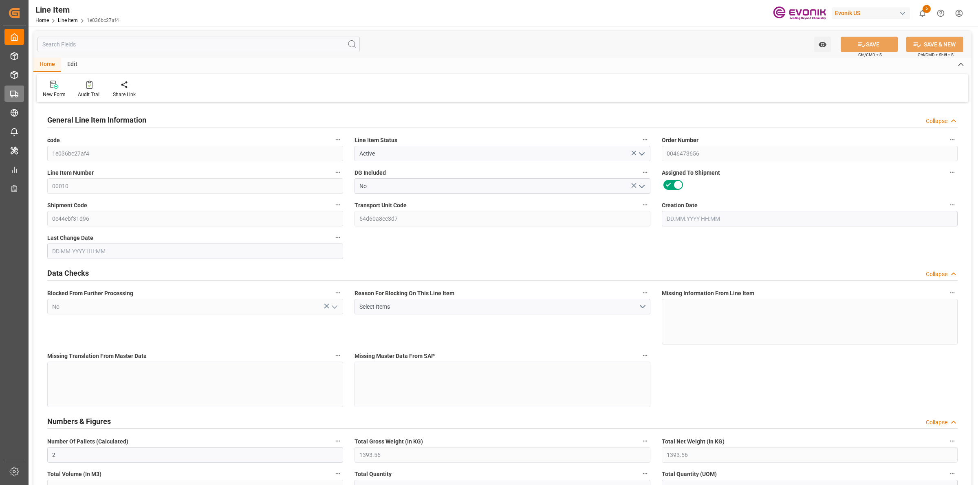
type input "5204.52"
type input "2844"
type input "1393.56"
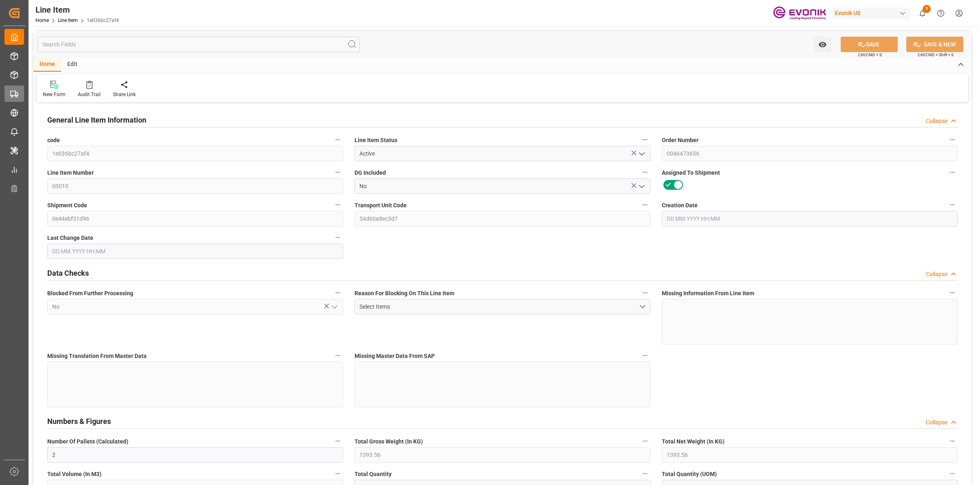
type input "1393.56"
type input "333.2827"
type input "333282.672"
type input "0"
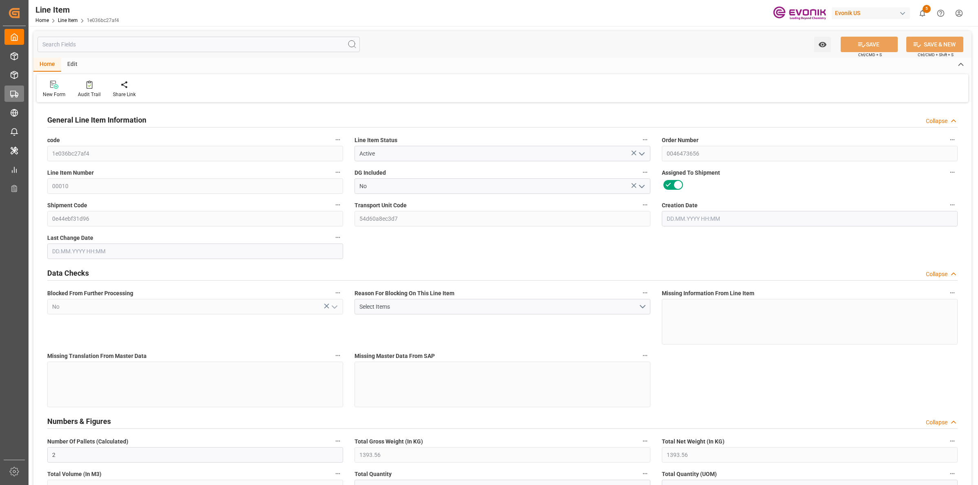
type input "0"
type input "18.09.2025 17:34"
type input "[DATE] 05:40"
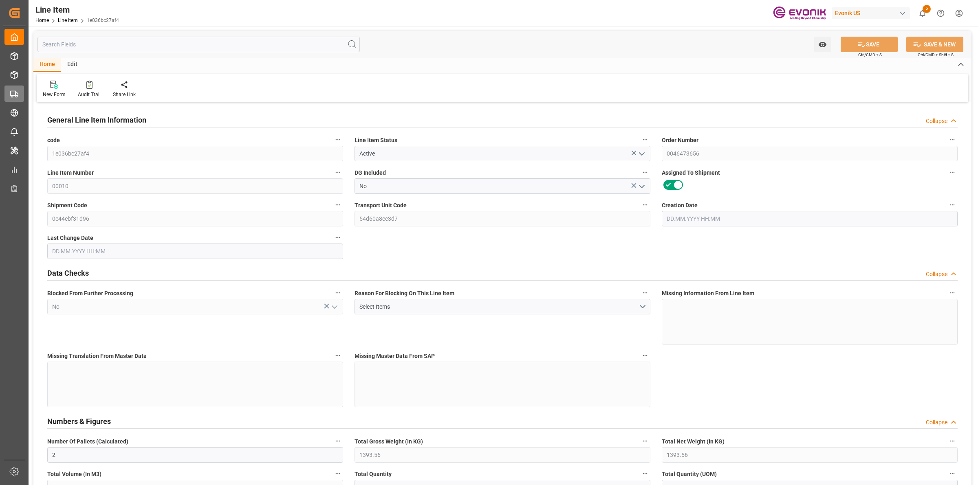
type input "[DATE]"
type input "16.09.2025"
click at [113, 43] on input "text" at bounding box center [198, 44] width 322 height 15
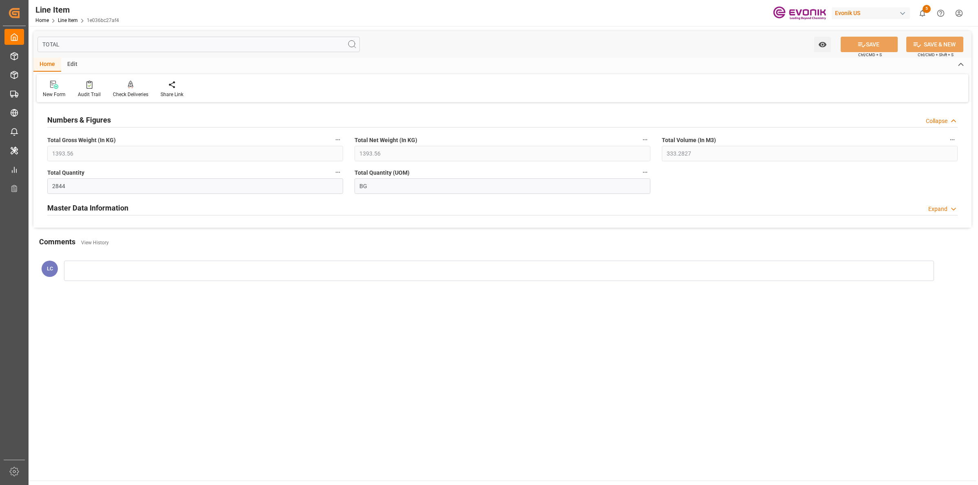
click at [74, 212] on h2 "Master Data Information" at bounding box center [87, 207] width 81 height 11
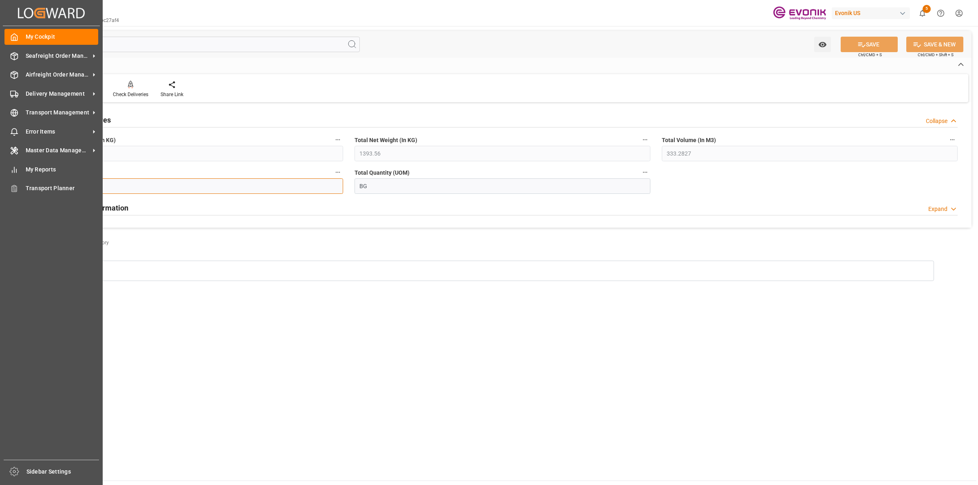
drag, startPoint x: 71, startPoint y: 188, endPoint x: 21, endPoint y: 180, distance: 50.8
click at [21, 180] on div "Created by potrace 1.15, written by Peter Selinger 2001-2017 Created by potrace…" at bounding box center [489, 242] width 978 height 485
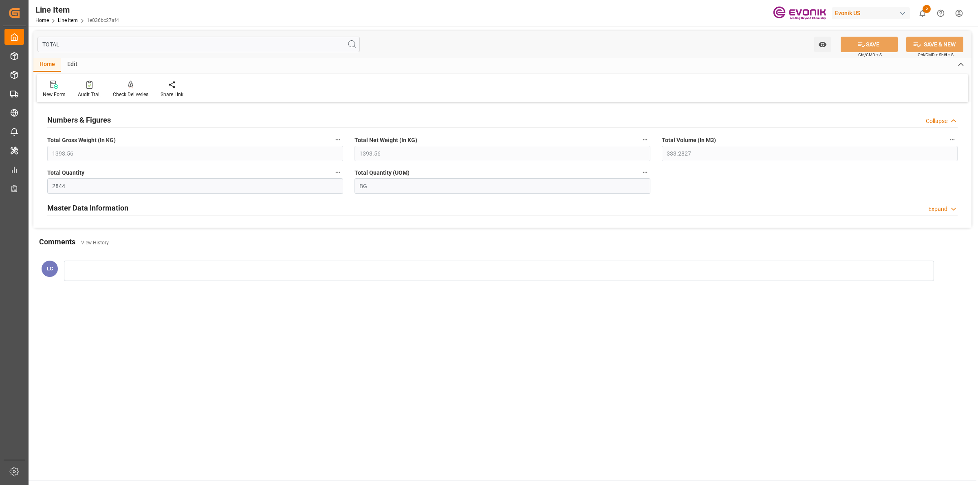
drag, startPoint x: 82, startPoint y: 46, endPoint x: 94, endPoint y: 47, distance: 11.8
click at [5, 37] on div "Created by potrace 1.15, written by Peter Selinger 2001-2017 Created by potrace…" at bounding box center [489, 242] width 978 height 485
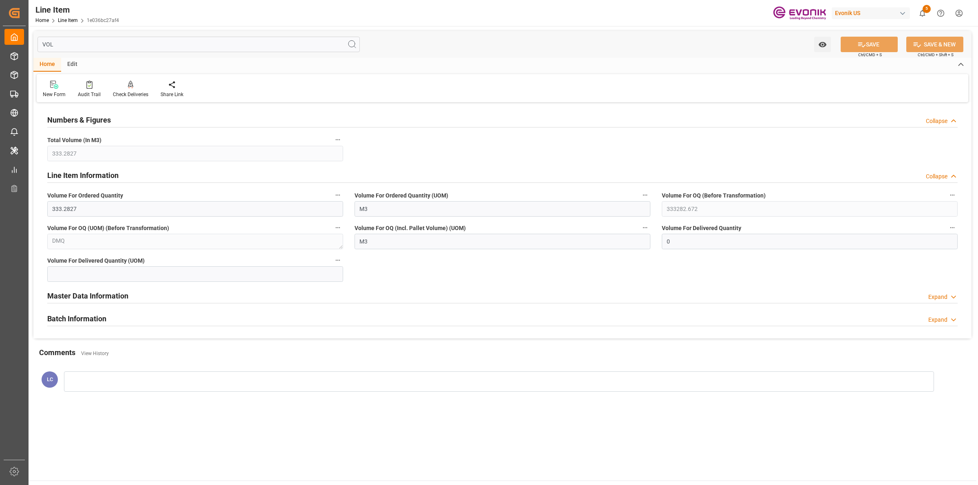
click at [91, 301] on h2 "Master Data Information" at bounding box center [87, 295] width 81 height 11
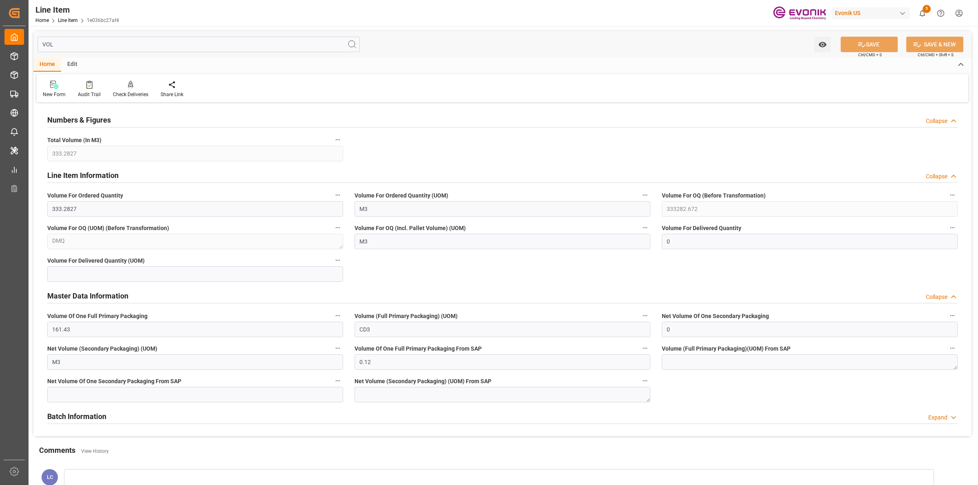
click at [153, 45] on input "VOL" at bounding box center [198, 44] width 322 height 15
type input "V"
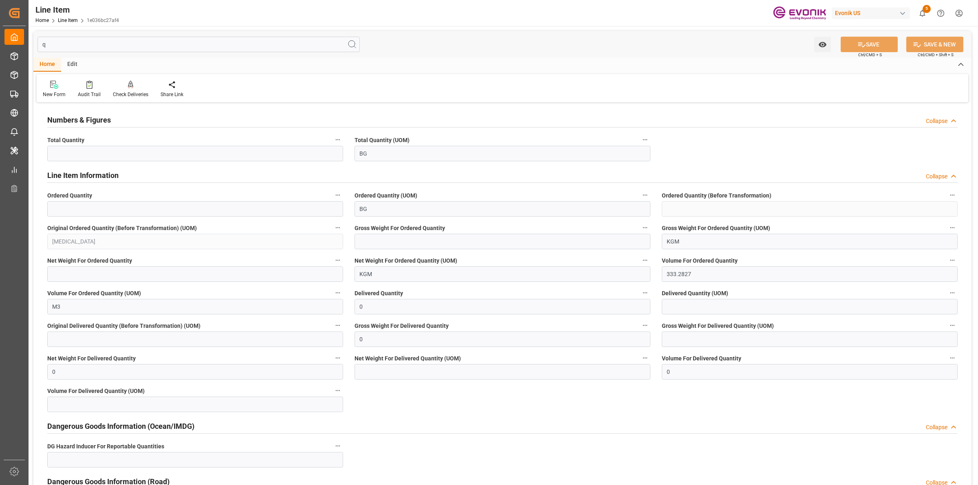
type input "qu"
type input "0"
type input "2844"
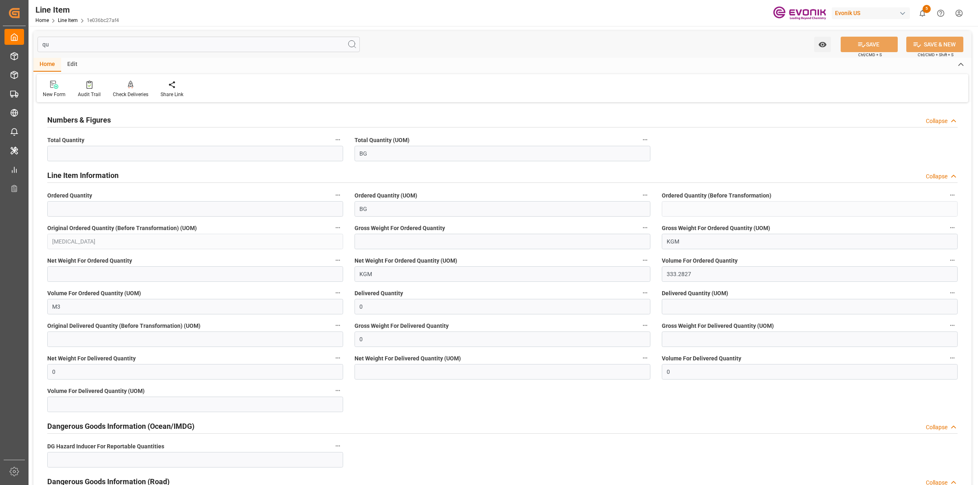
type input "2844"
type input "1393.56"
type input "qua"
